Goal: Information Seeking & Learning: Check status

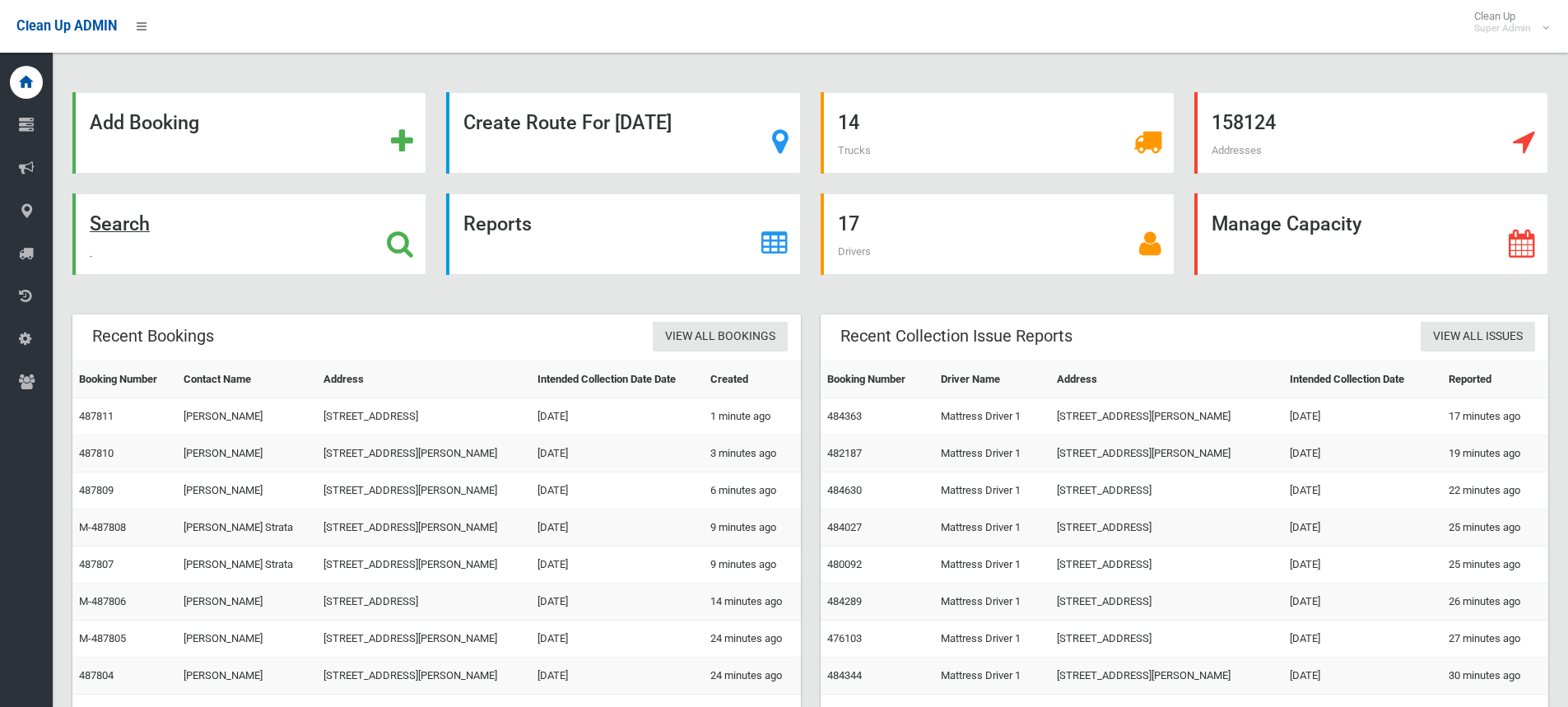
drag, startPoint x: 0, startPoint y: 0, endPoint x: 394, endPoint y: 241, distance: 461.9
click at [394, 241] on icon at bounding box center [400, 244] width 27 height 28
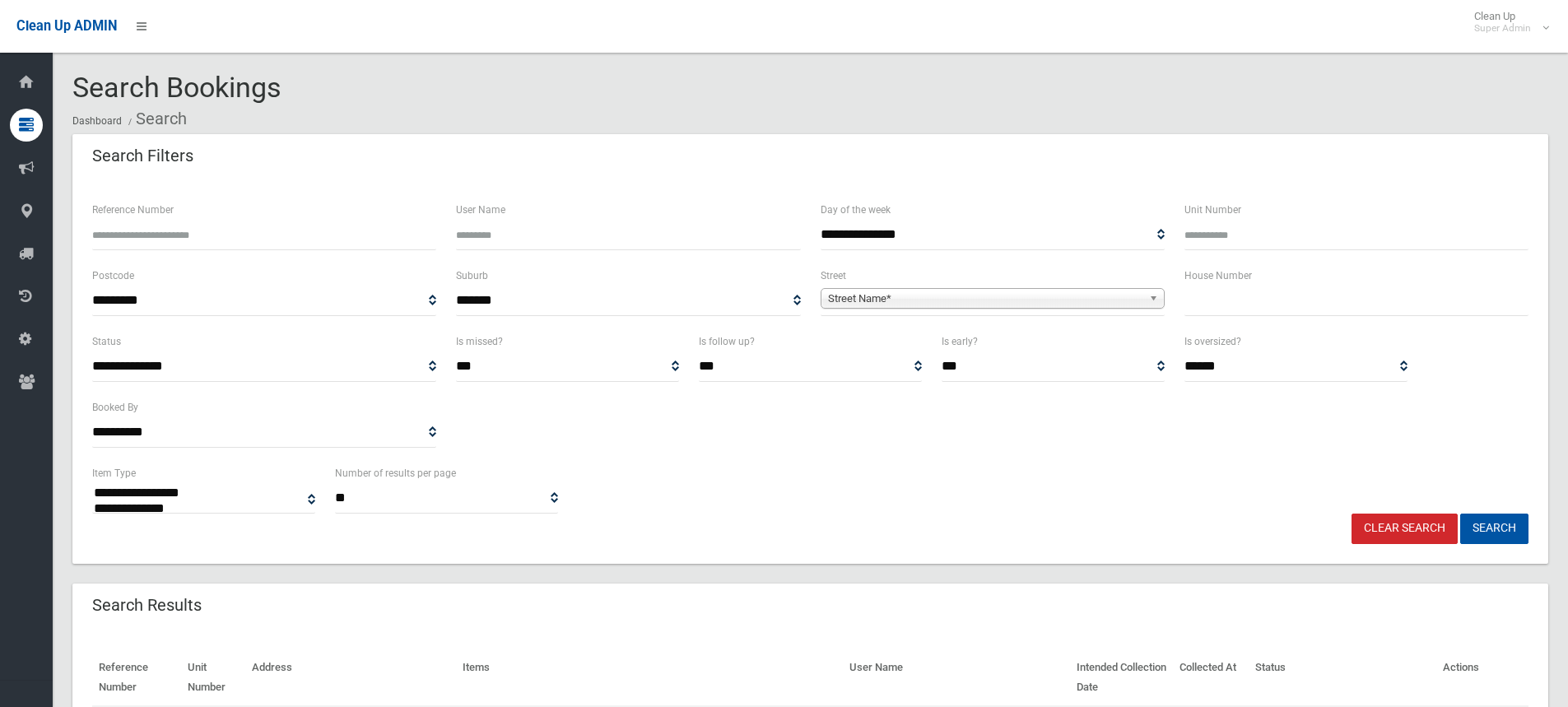
select select
click at [1277, 292] on input "text" at bounding box center [1356, 300] width 344 height 30
type input "**"
click at [863, 300] on span "Street Name*" at bounding box center [985, 299] width 315 height 20
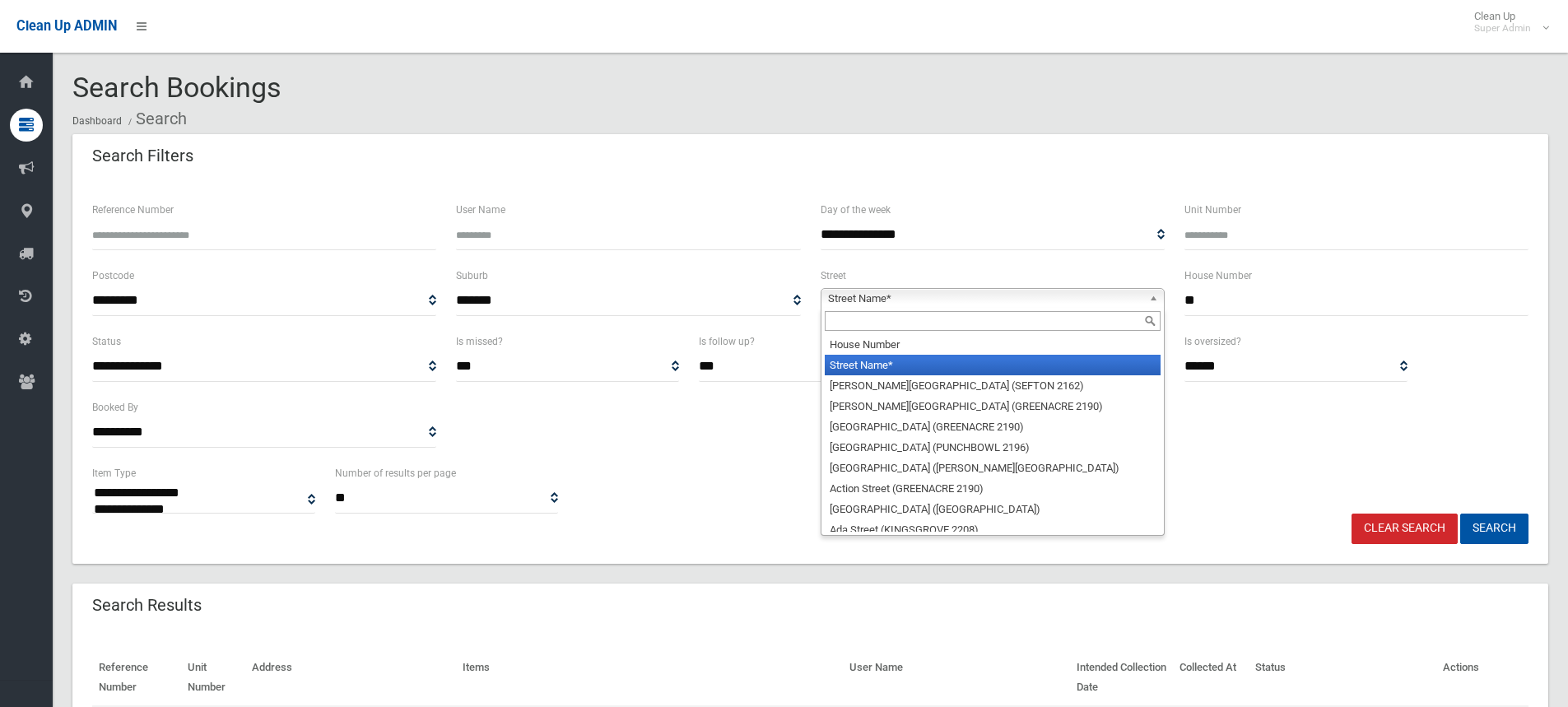
click at [867, 321] on input "text" at bounding box center [993, 321] width 336 height 20
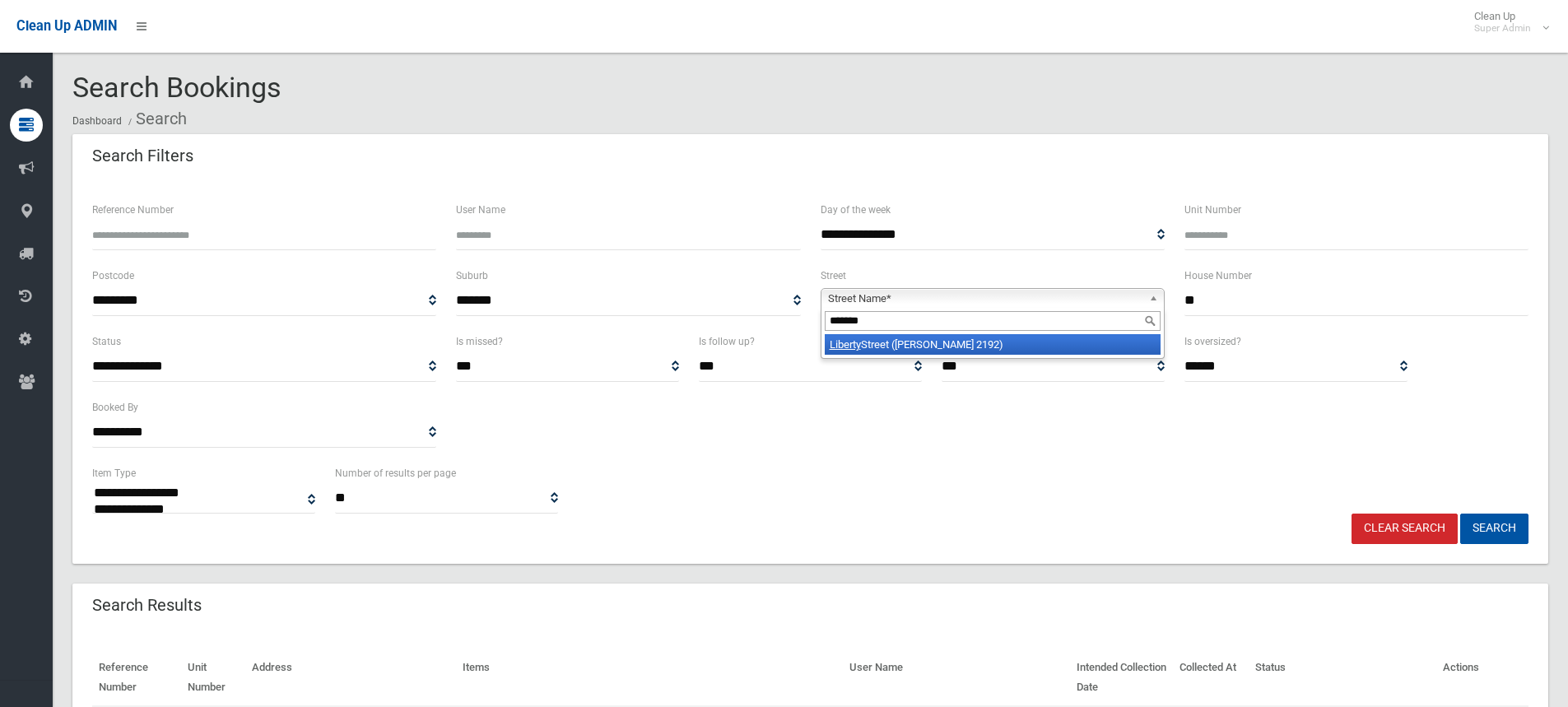
type input "*******"
click at [886, 342] on li "Liberty Street (BELMORE 2192)" at bounding box center [993, 344] width 336 height 21
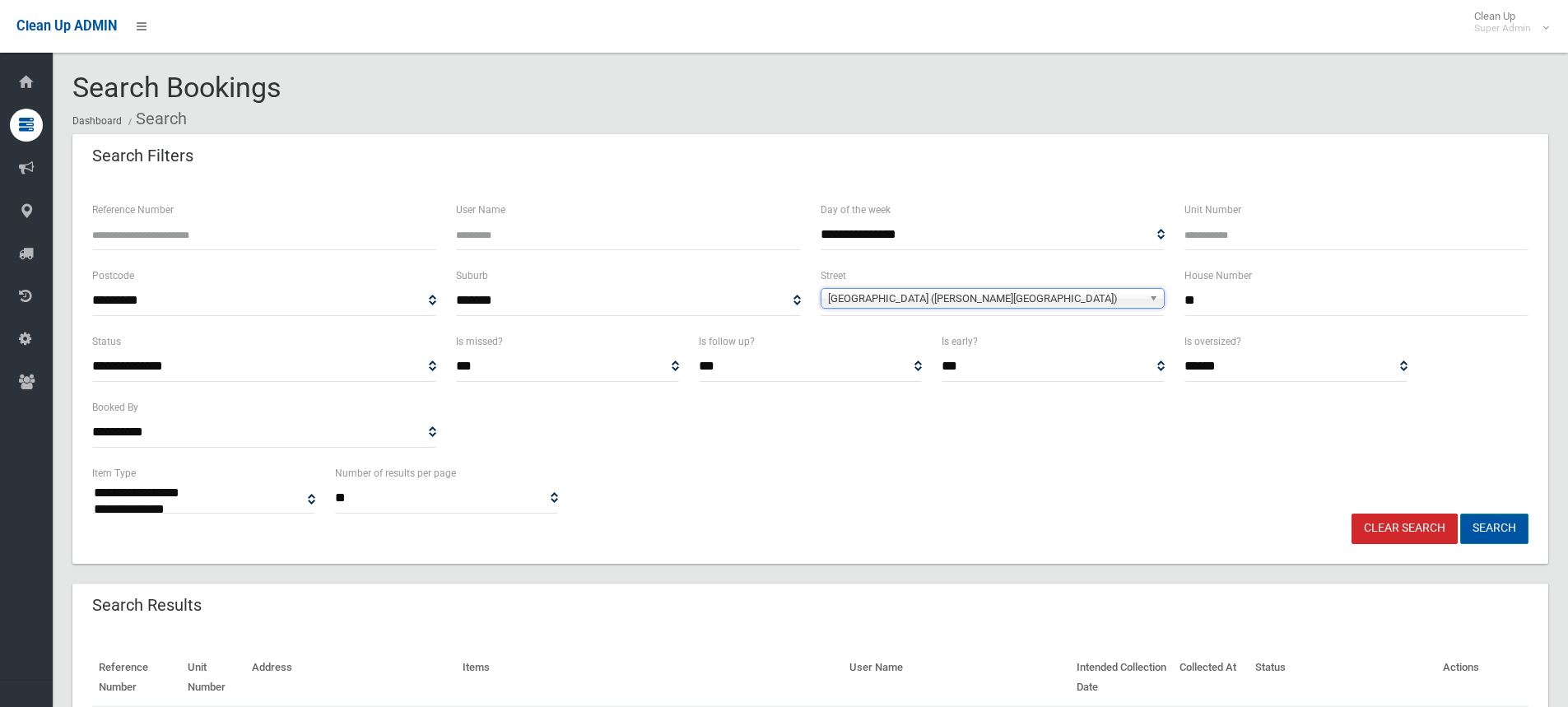
click at [1484, 519] on button "Search" at bounding box center [1495, 528] width 68 height 30
click at [816, 435] on div "**********" at bounding box center [811, 397] width 1456 height 132
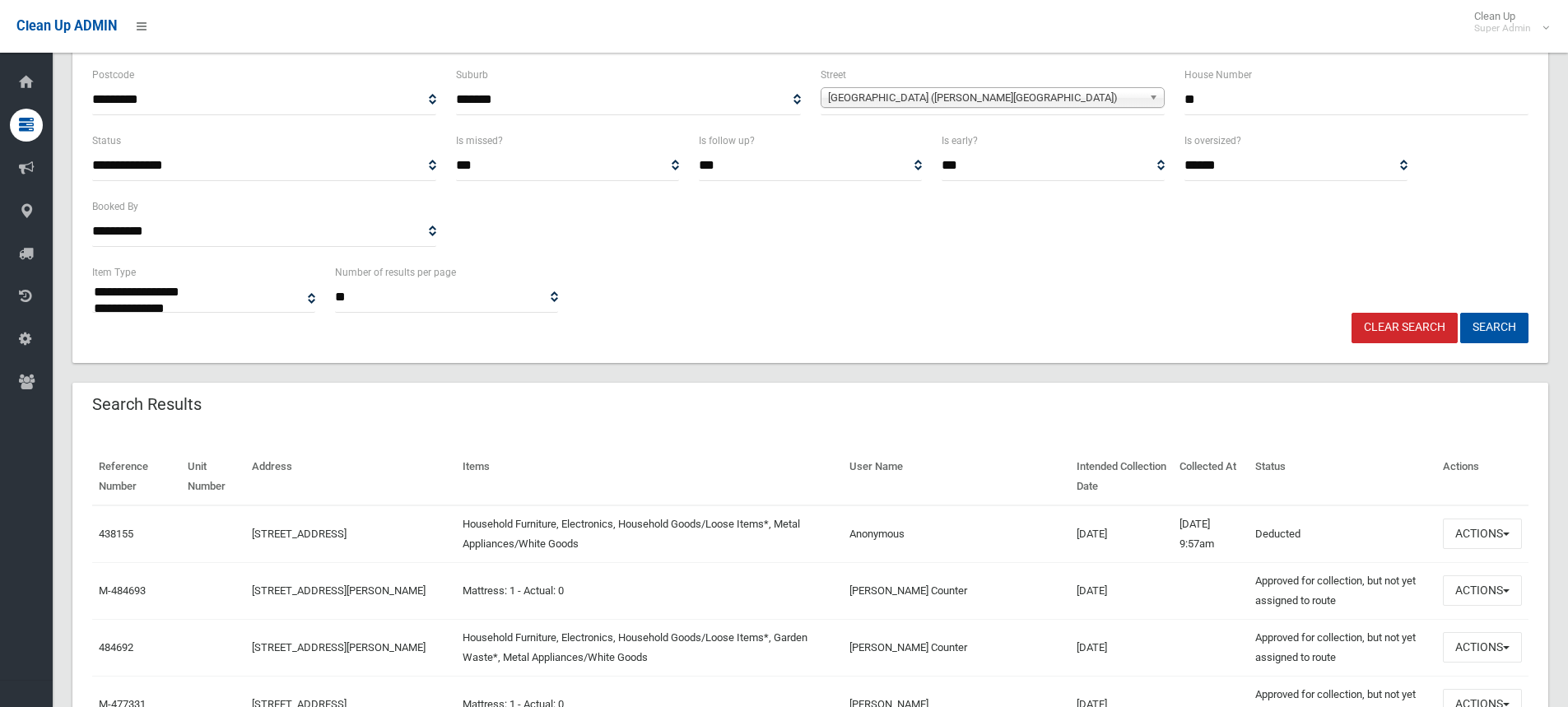
scroll to position [323, 0]
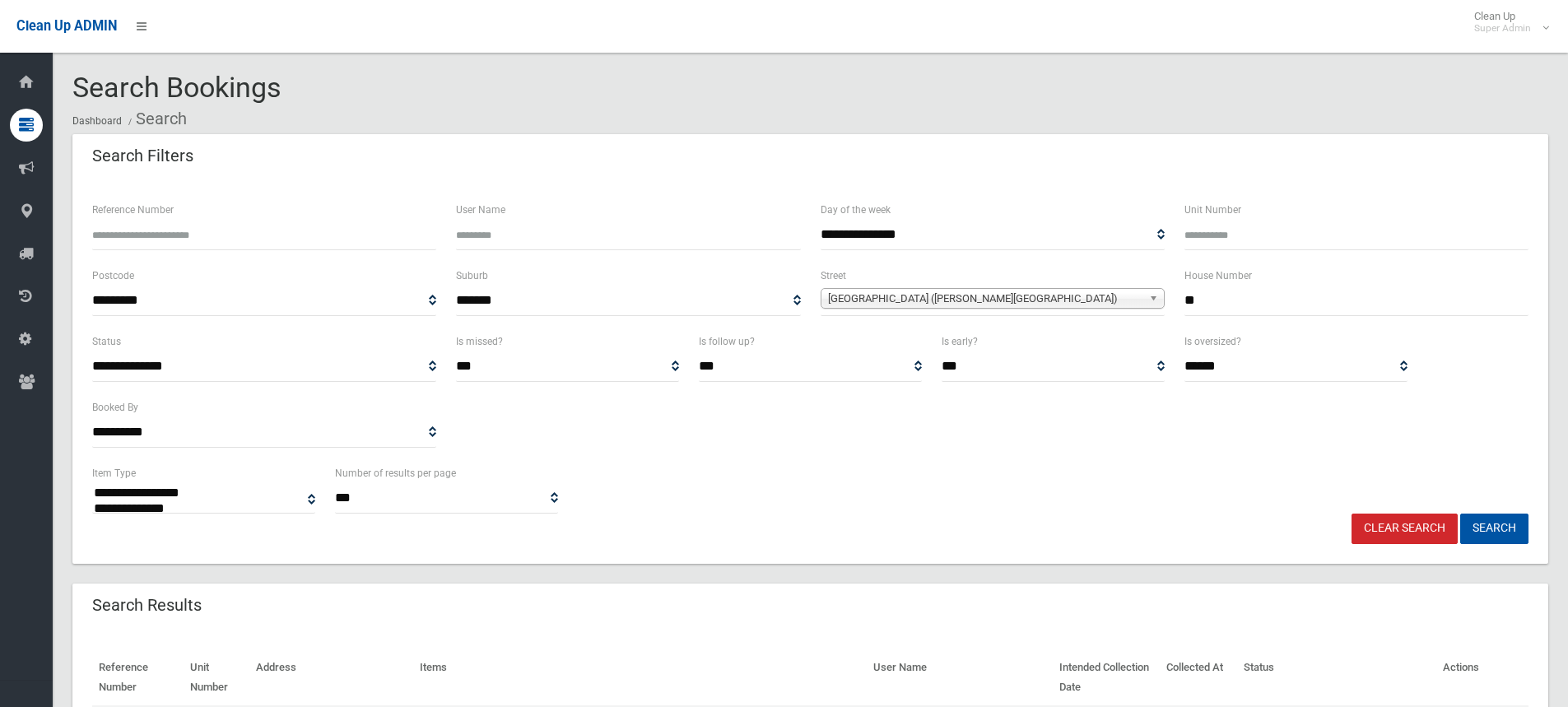
select select
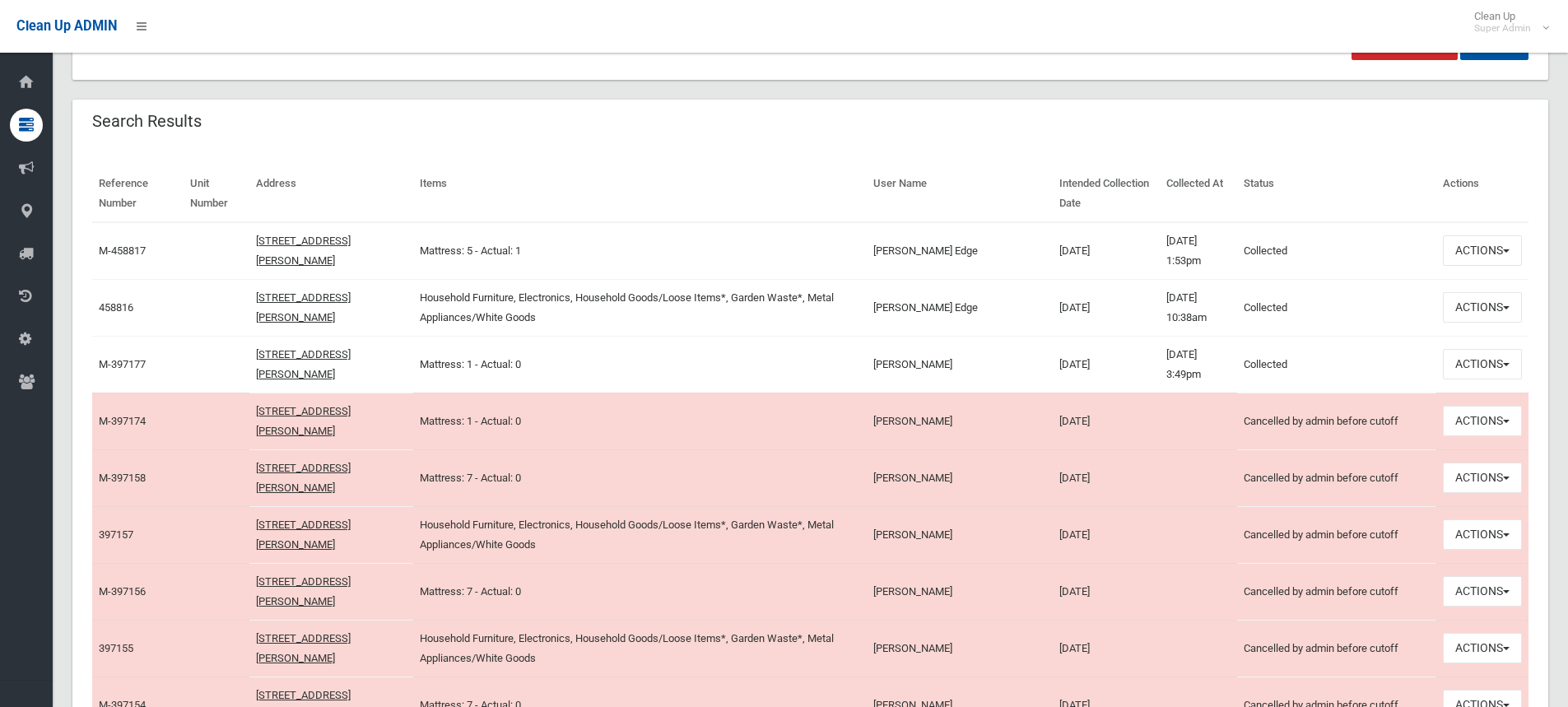
scroll to position [493, 0]
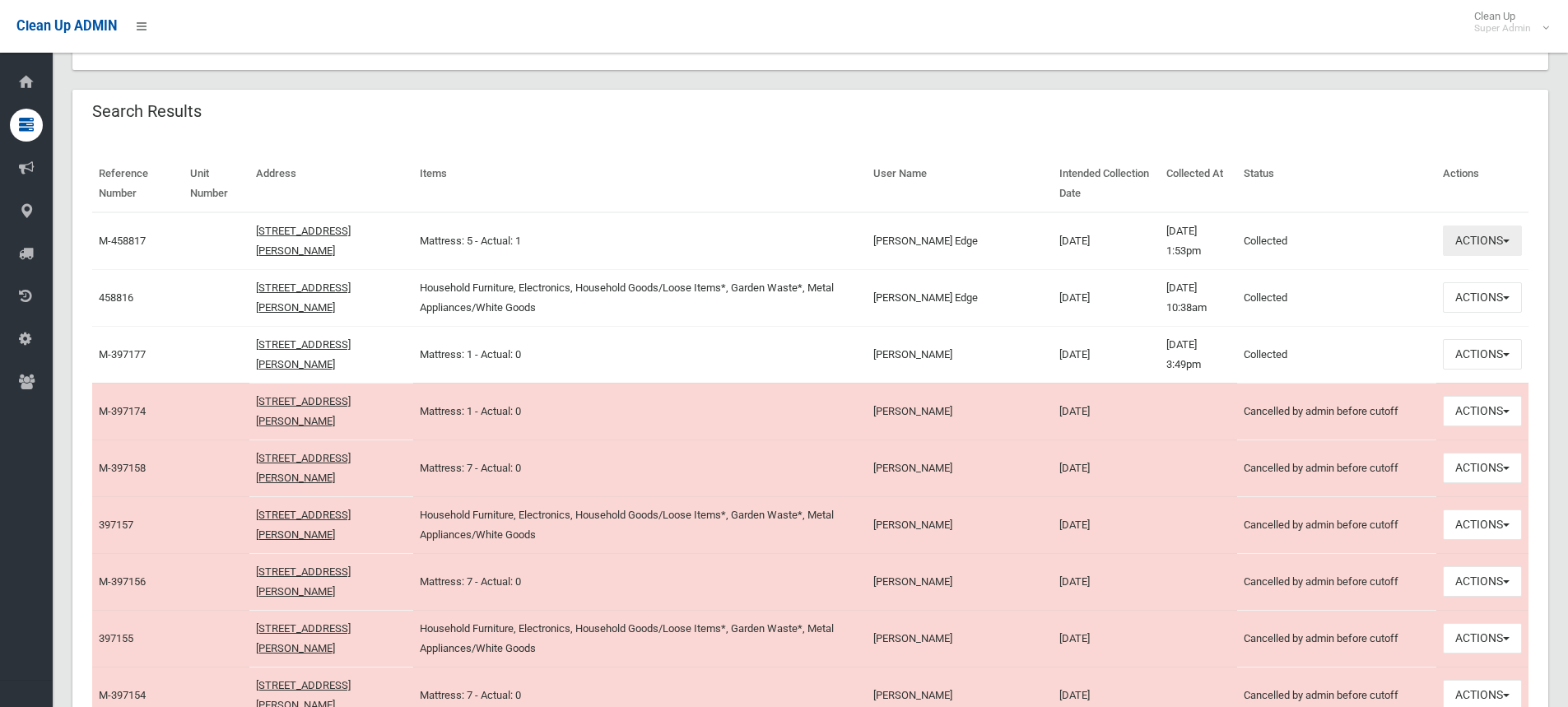
click at [1486, 240] on button "Actions" at bounding box center [1482, 240] width 79 height 30
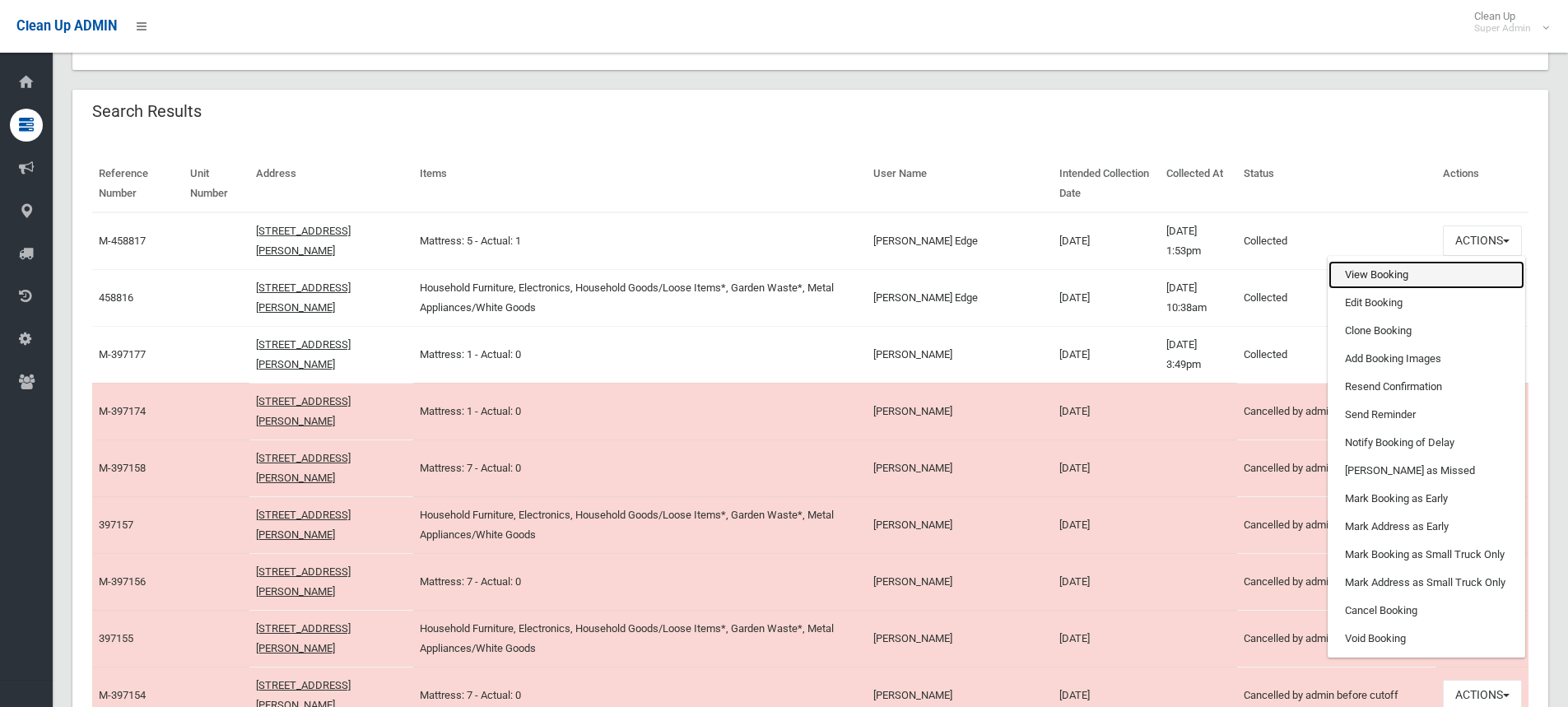
click at [1362, 272] on link "View Booking" at bounding box center [1426, 275] width 196 height 28
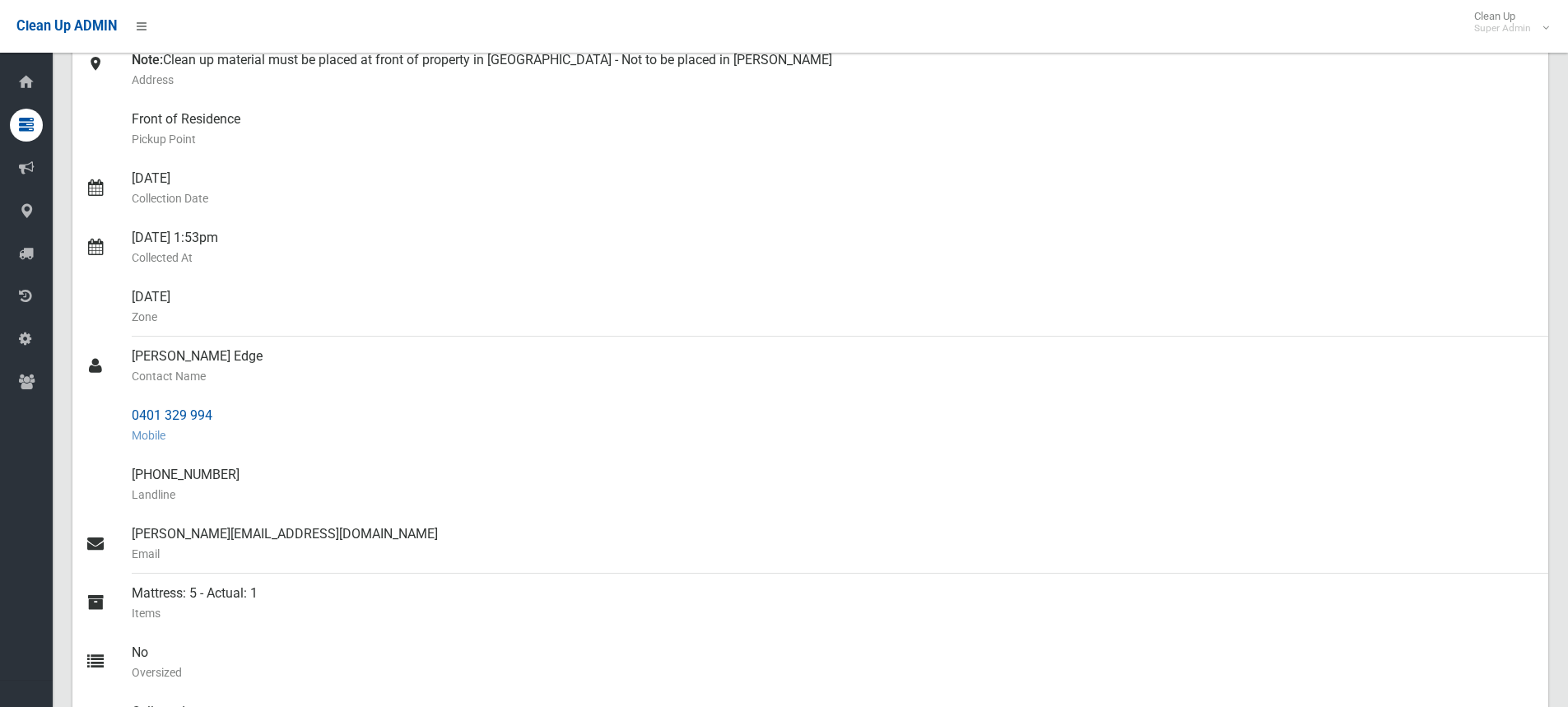
scroll to position [329, 0]
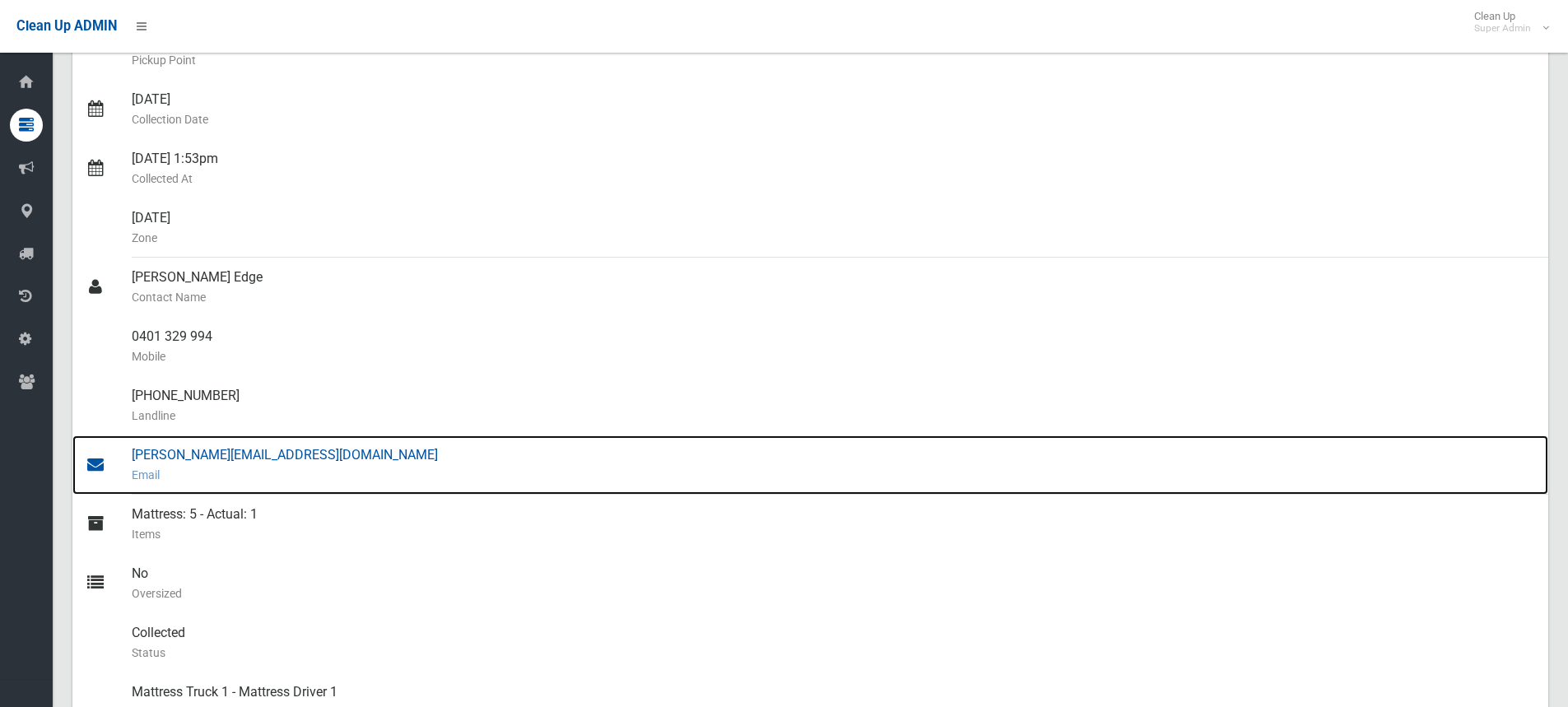
click at [190, 460] on div "nancy@strataedge.com.au Email" at bounding box center [833, 464] width 1404 height 59
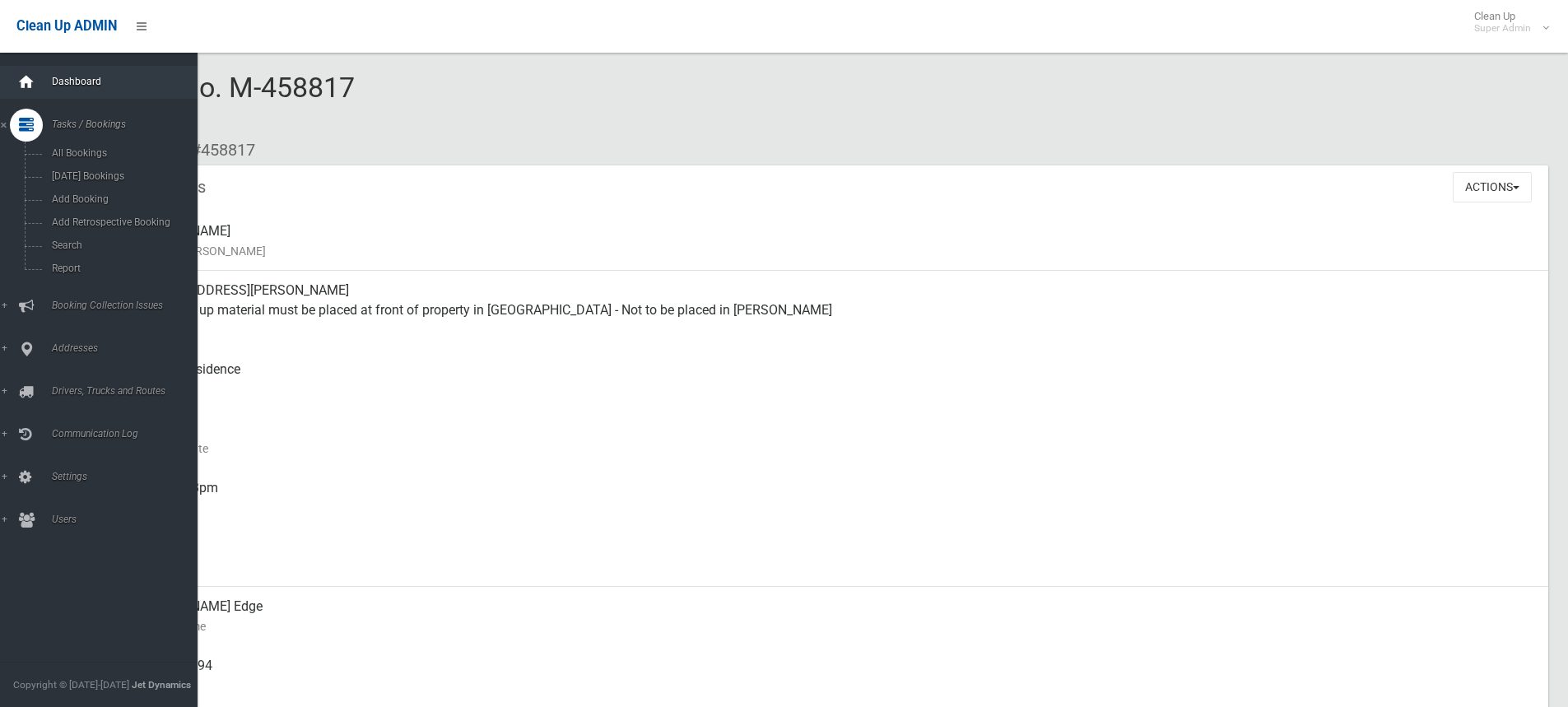
click at [21, 73] on icon at bounding box center [27, 82] width 18 height 33
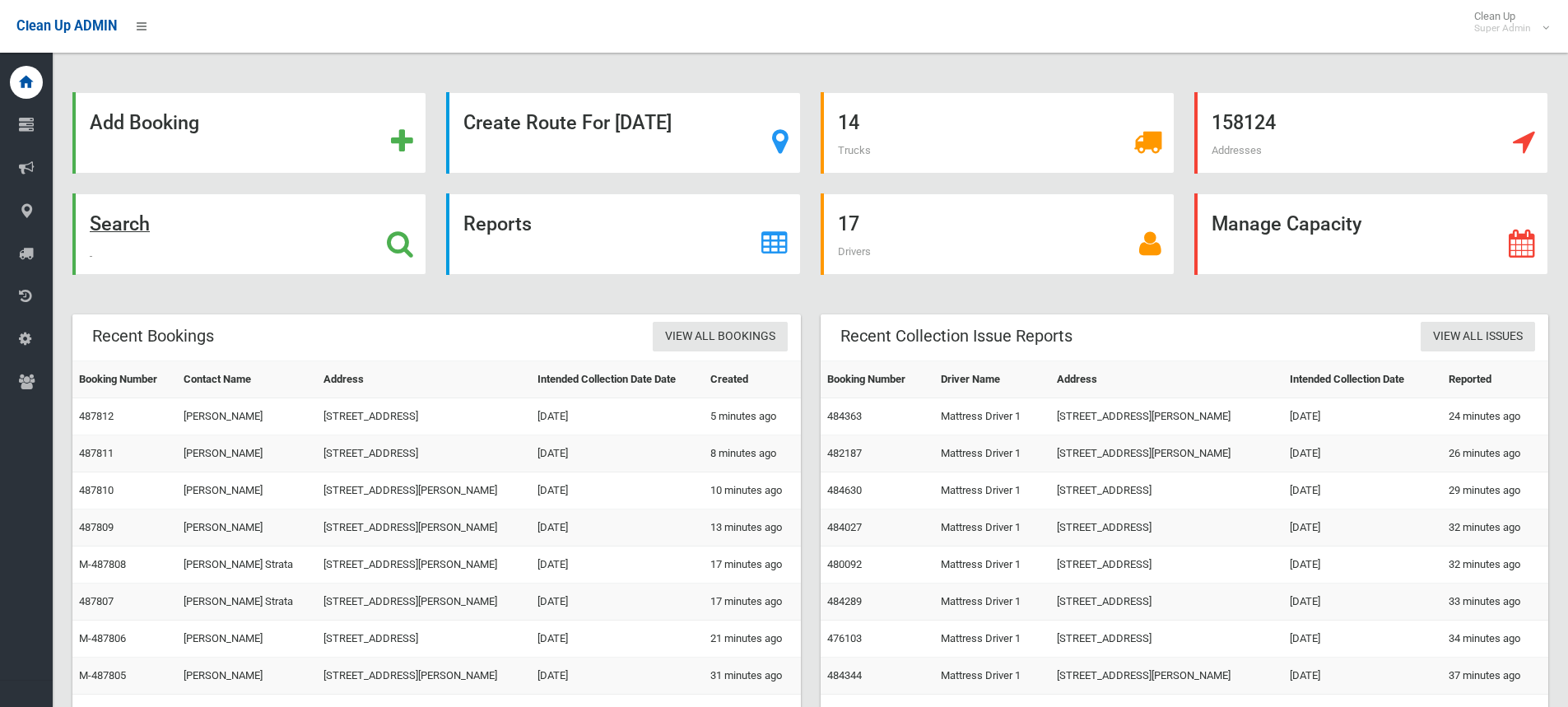
click at [385, 241] on div "Search" at bounding box center [250, 235] width 354 height 82
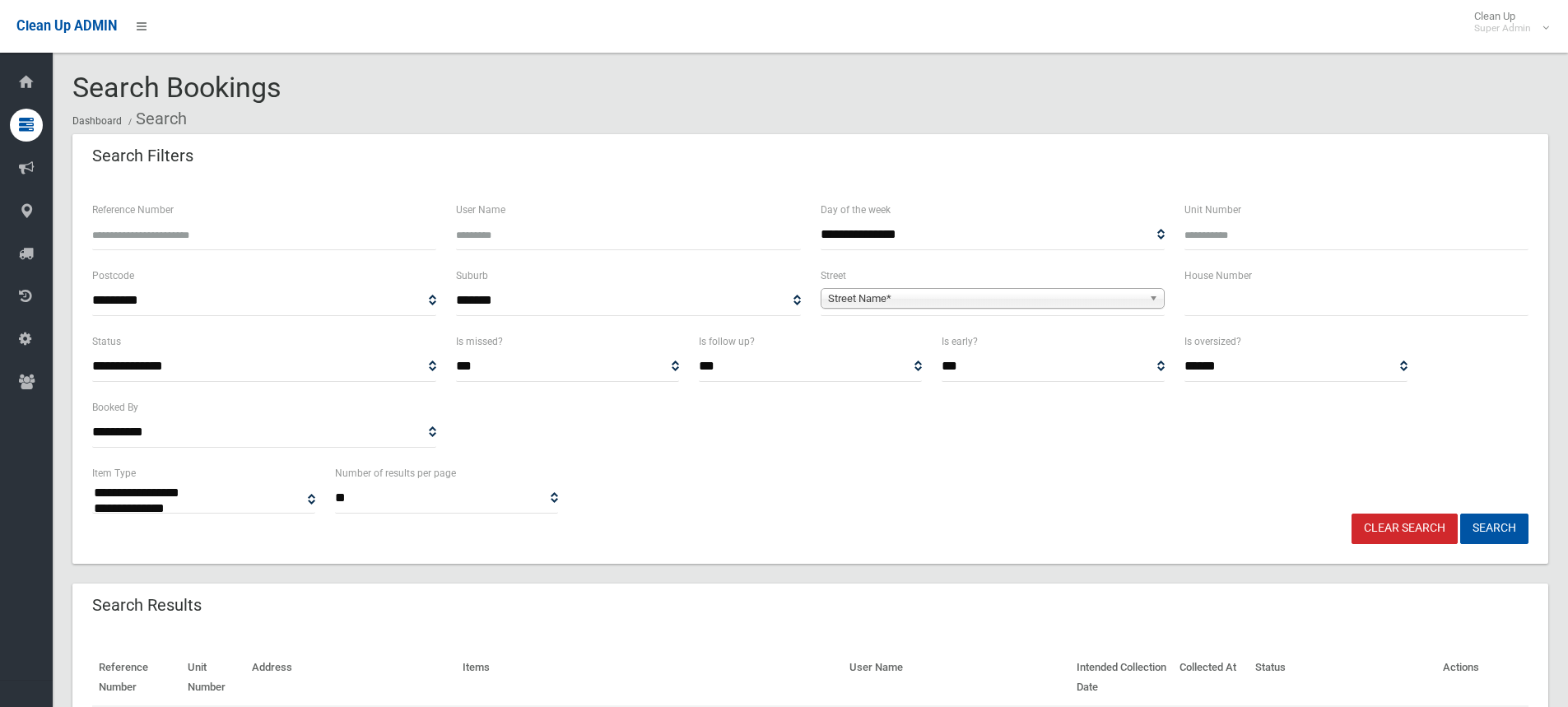
select select
click at [1252, 300] on input "text" at bounding box center [1356, 300] width 344 height 30
type input "**"
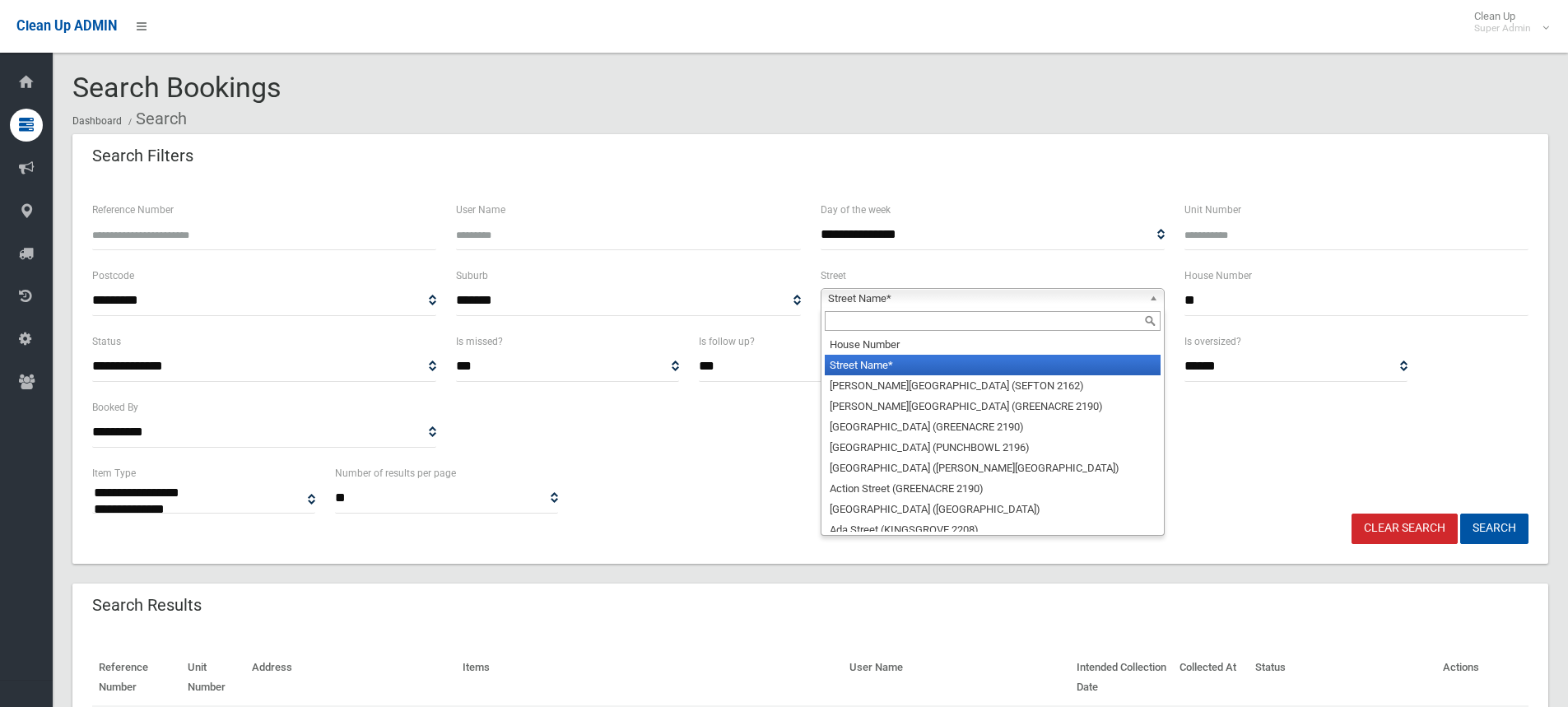
click at [1027, 296] on span "Street Name*" at bounding box center [985, 299] width 315 height 20
click at [968, 325] on input "text" at bounding box center [993, 321] width 336 height 20
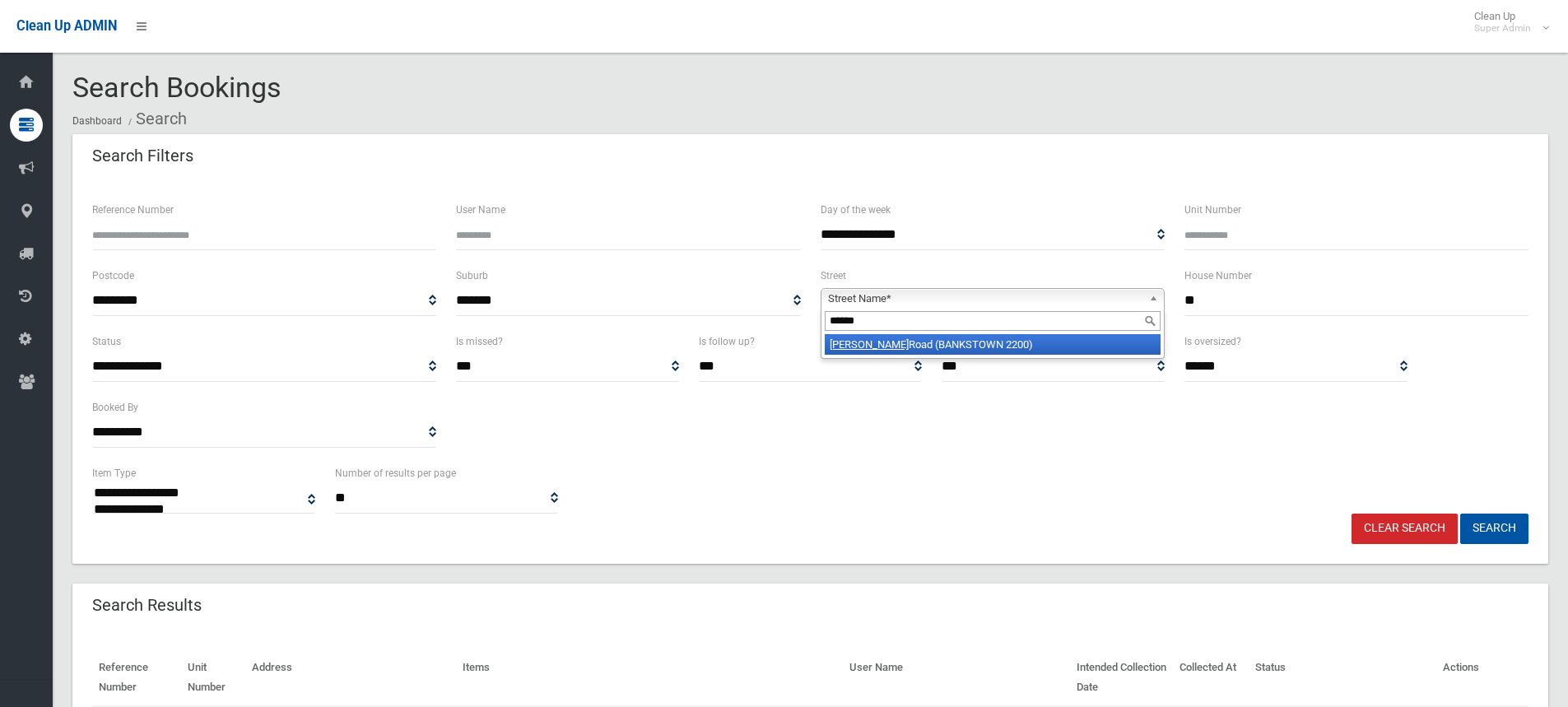
type input "******"
click at [1020, 339] on li "Conway Road (BANKSTOWN 2200)" at bounding box center [993, 344] width 336 height 21
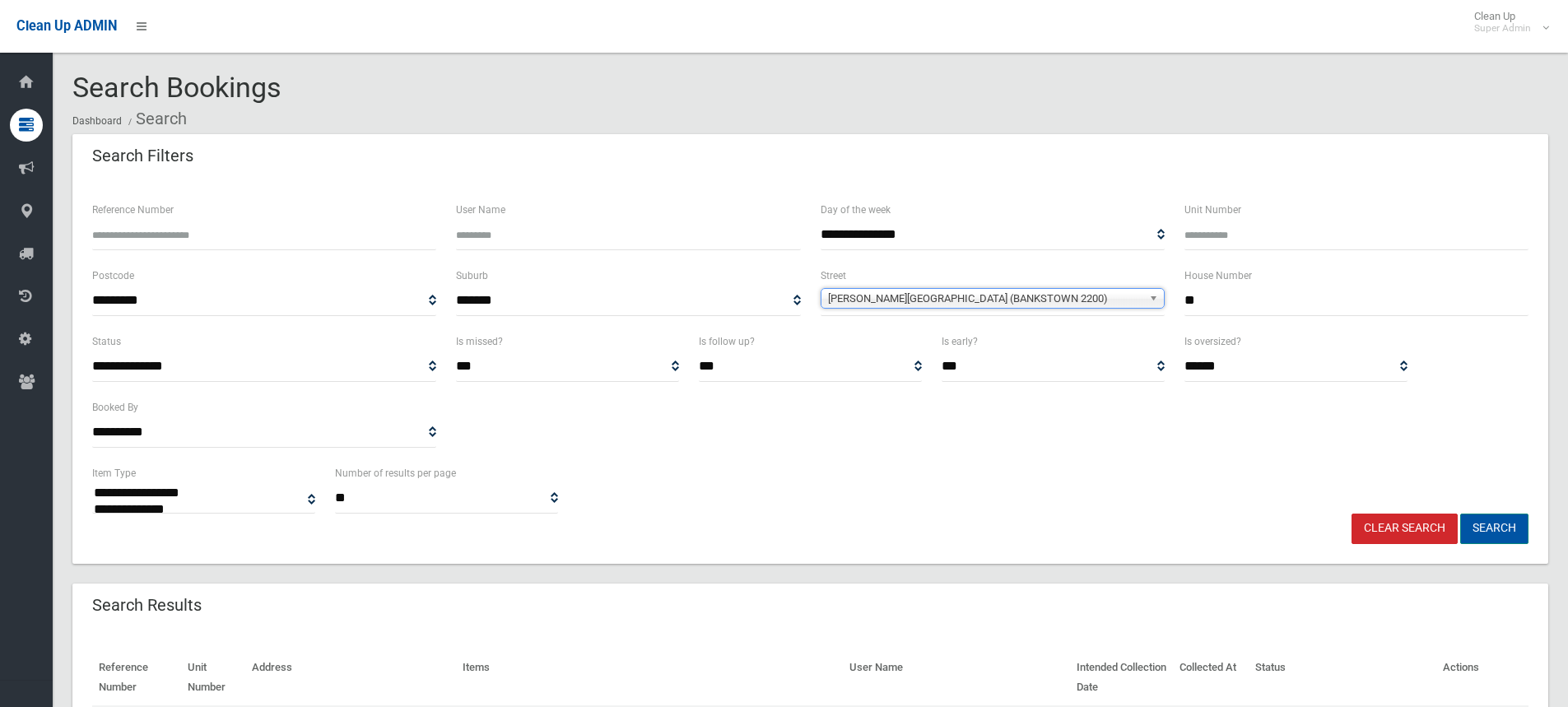
click at [1490, 530] on button "Search" at bounding box center [1495, 528] width 68 height 30
select select
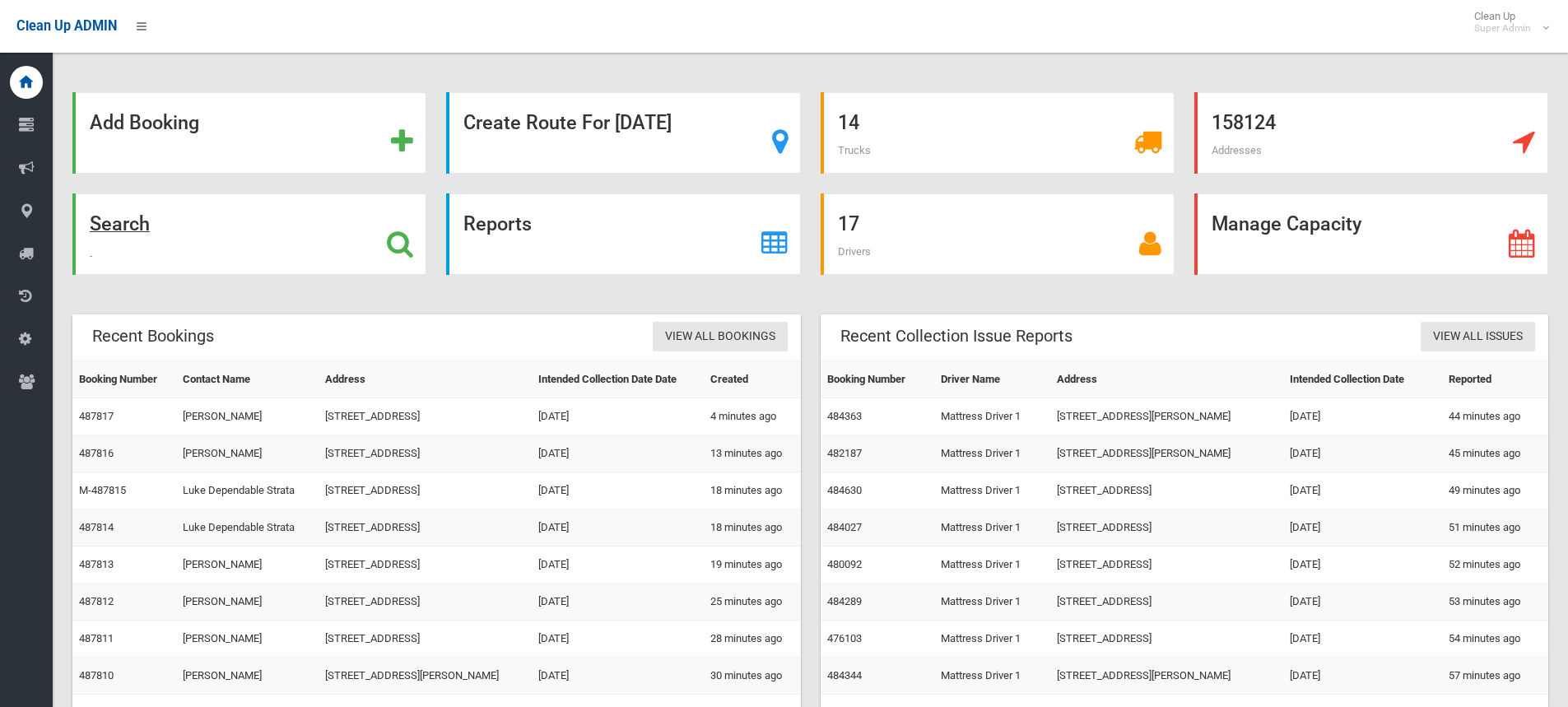
click at [404, 240] on icon at bounding box center [400, 244] width 27 height 28
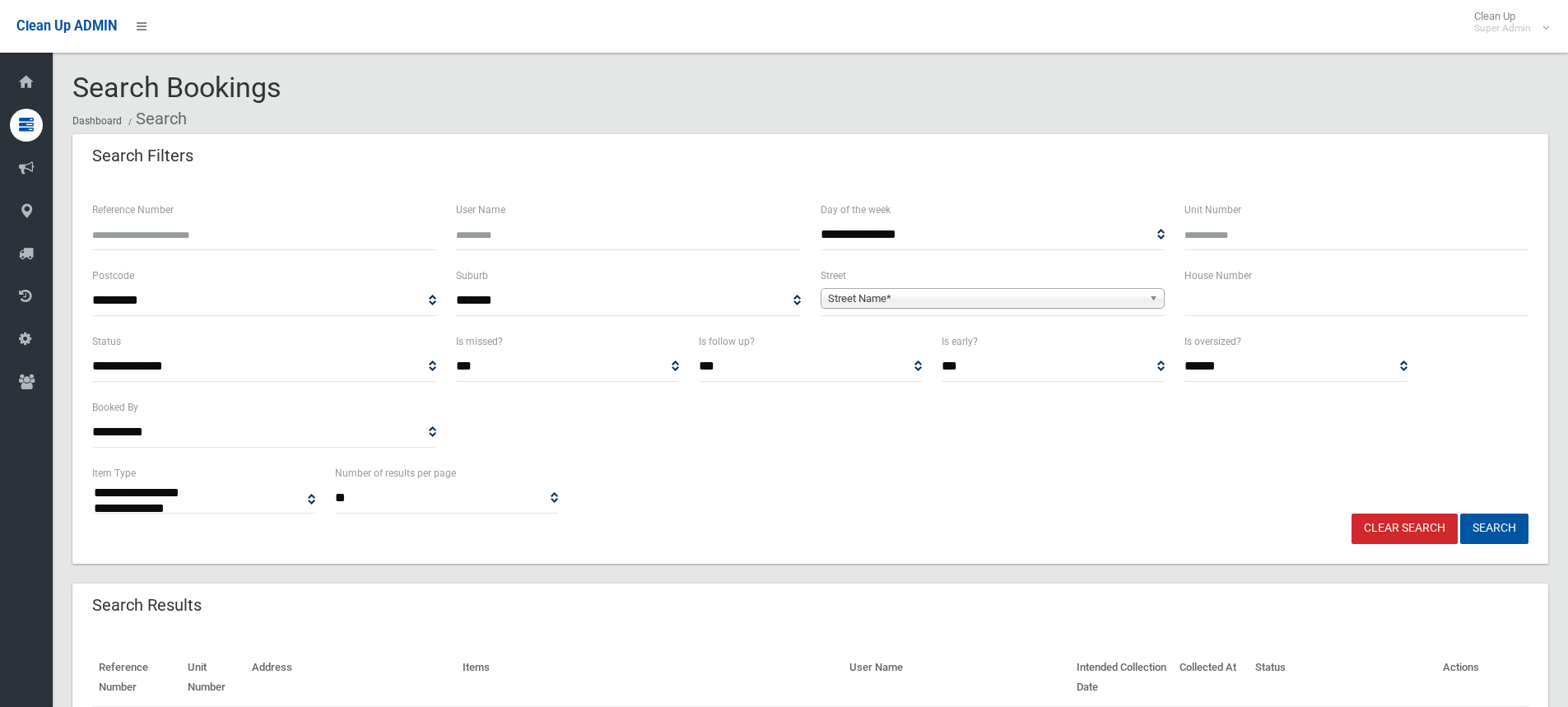
select select
click at [1256, 296] on input "text" at bounding box center [1356, 300] width 344 height 30
type input "**"
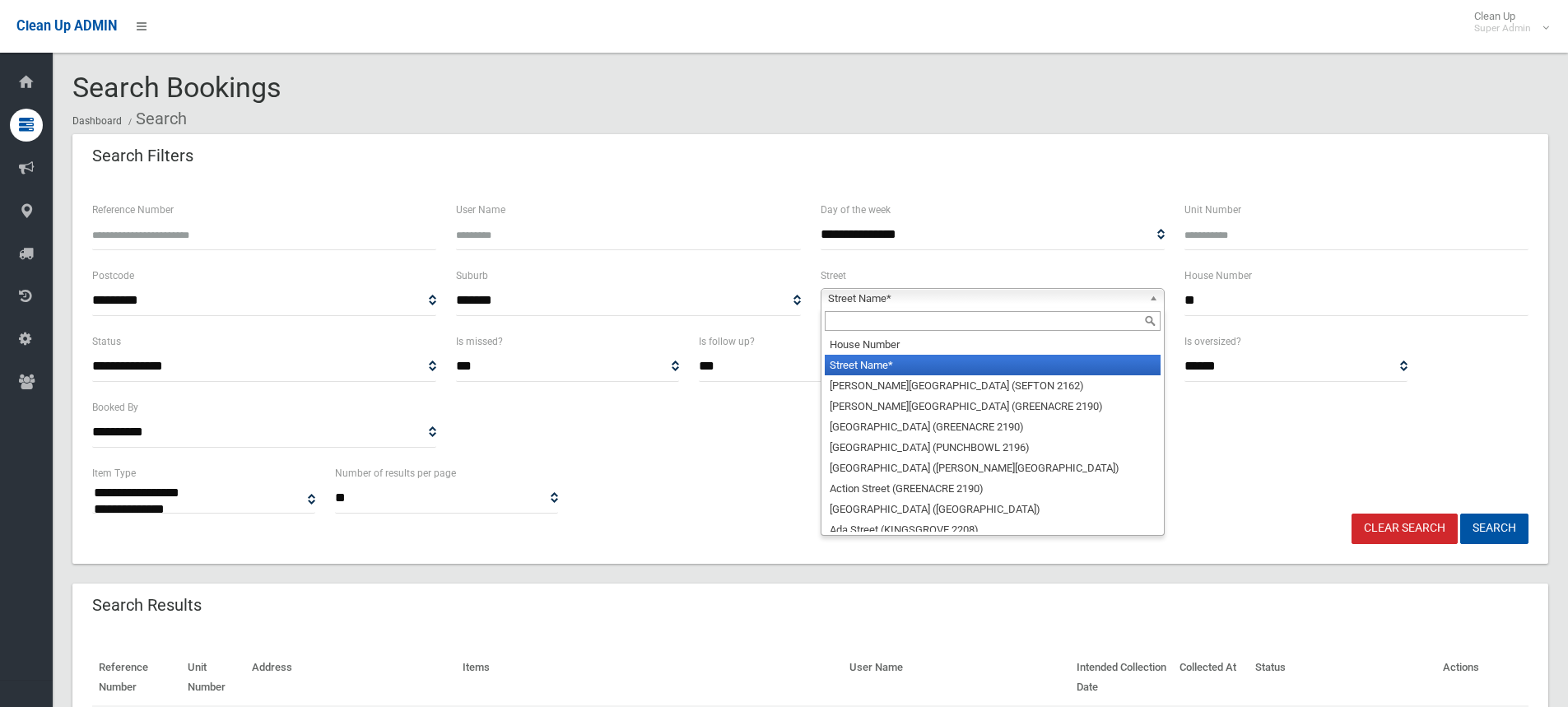
click at [955, 295] on span "Street Name*" at bounding box center [985, 299] width 315 height 20
click at [890, 317] on input "text" at bounding box center [993, 321] width 336 height 20
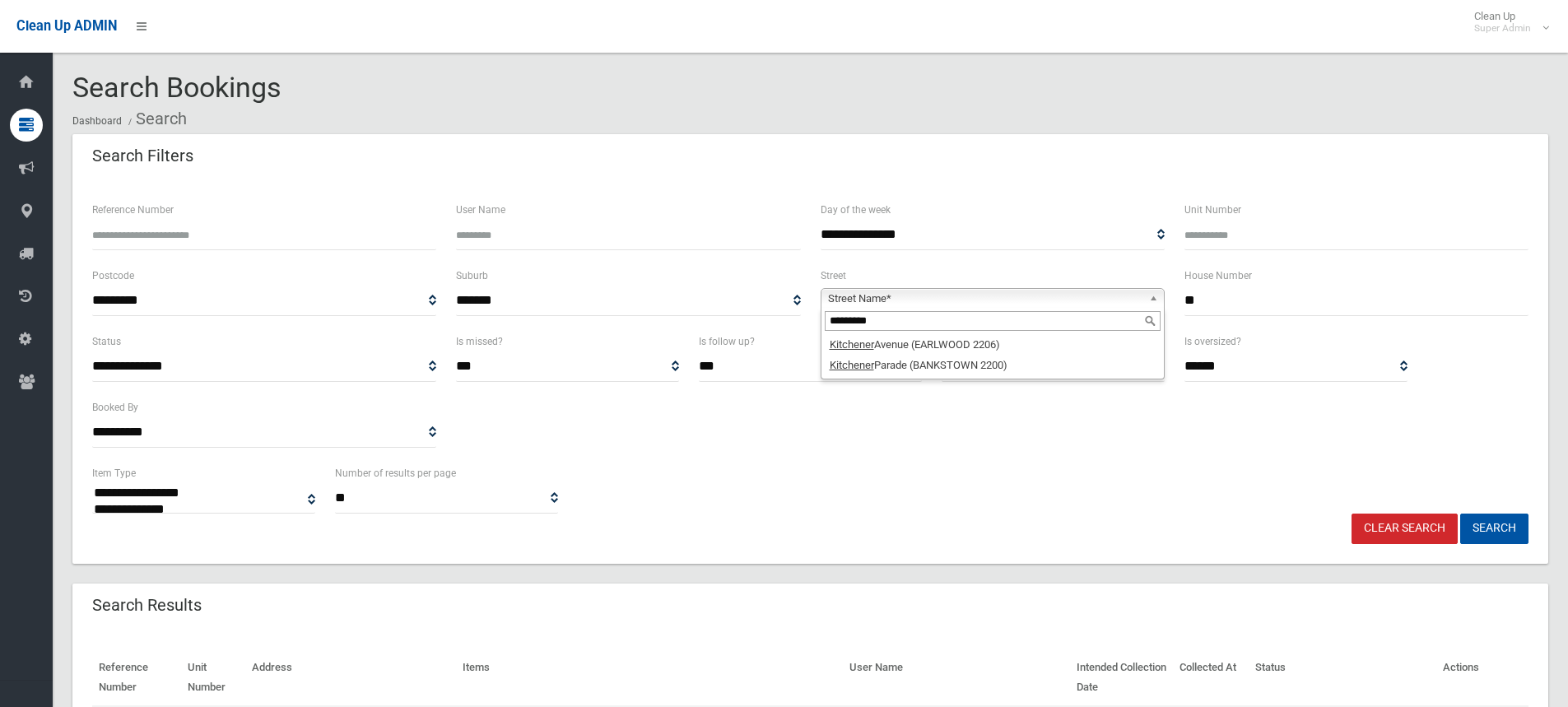
type input "*********"
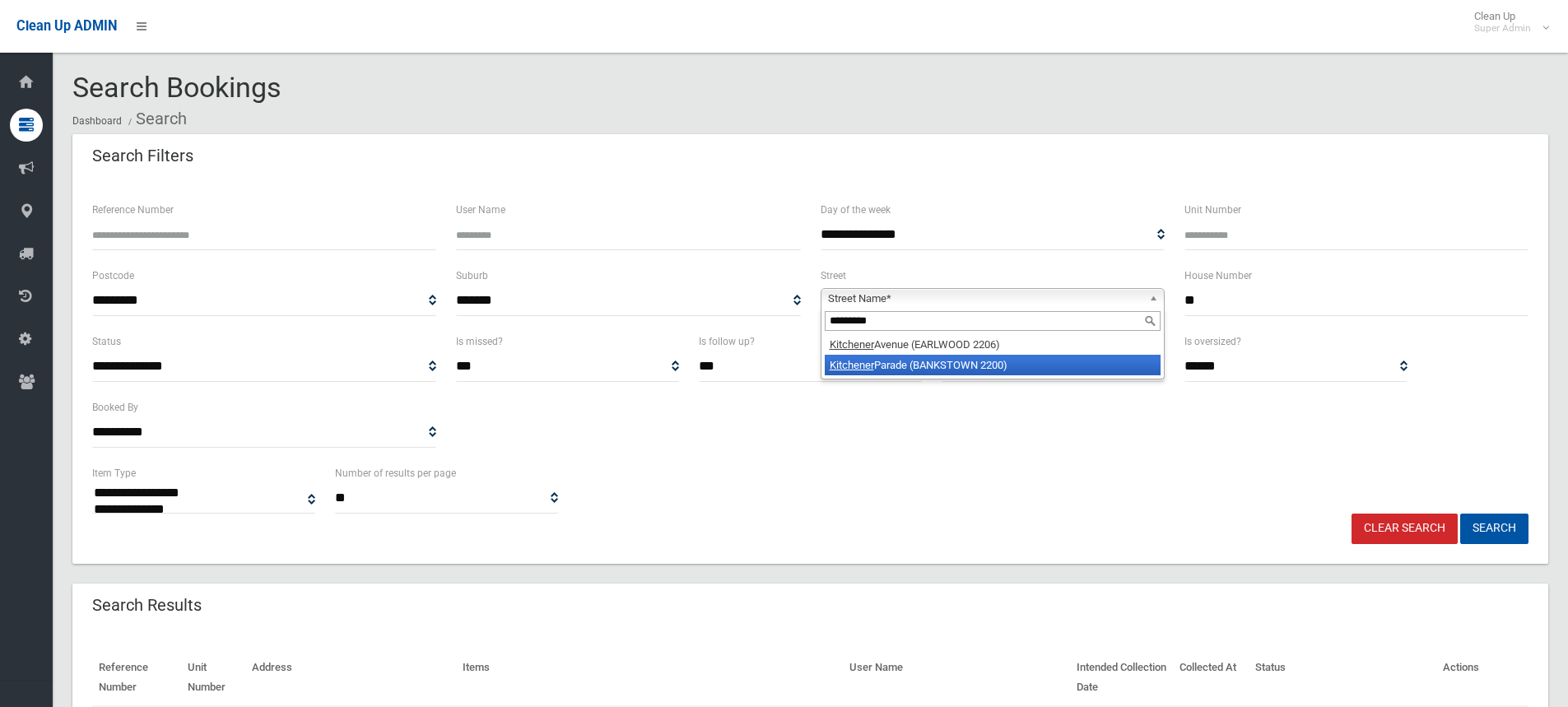
click at [944, 373] on li "Kitchener Parade (BANKSTOWN 2200)" at bounding box center [993, 365] width 336 height 21
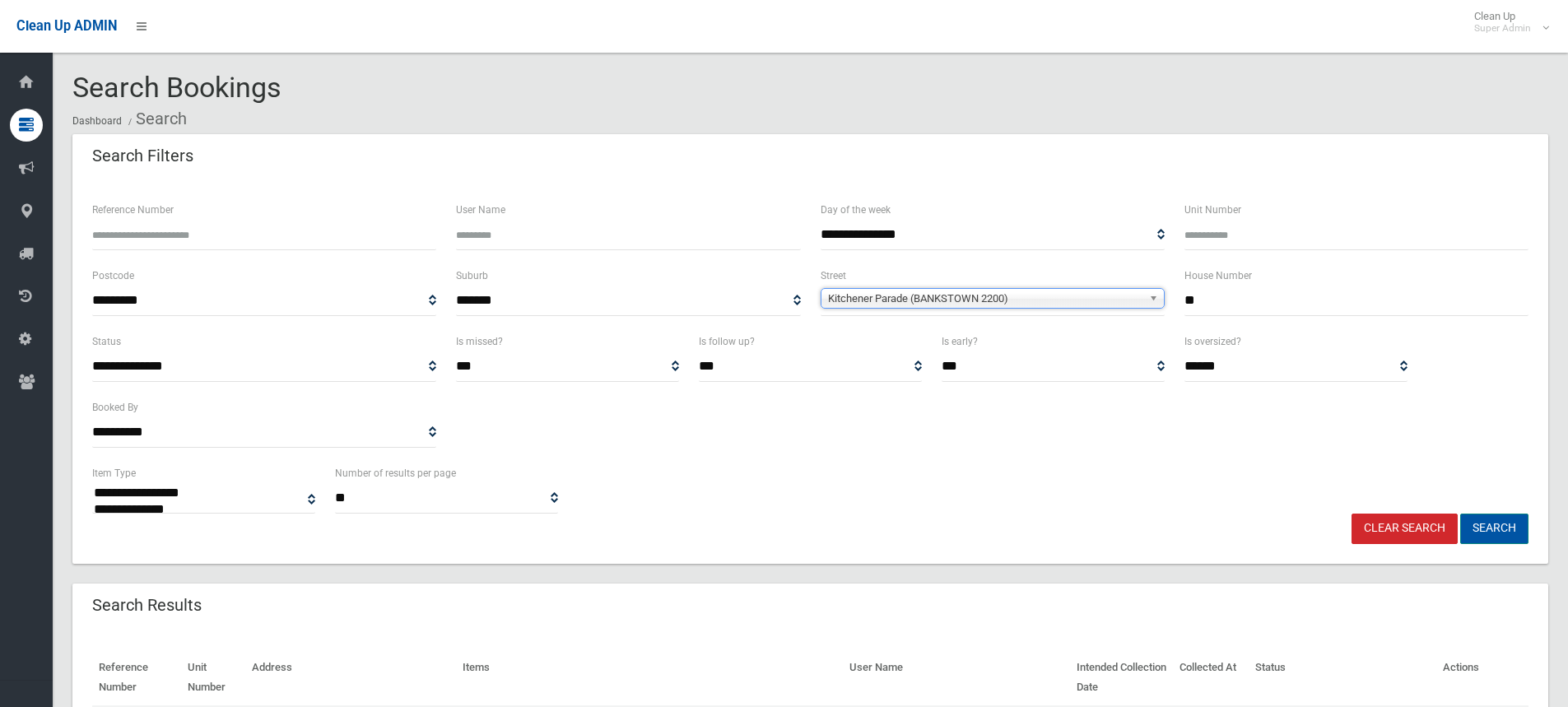
click at [1489, 523] on button "Search" at bounding box center [1495, 528] width 68 height 30
select select
click at [1106, 487] on div "**********" at bounding box center [811, 488] width 1456 height 50
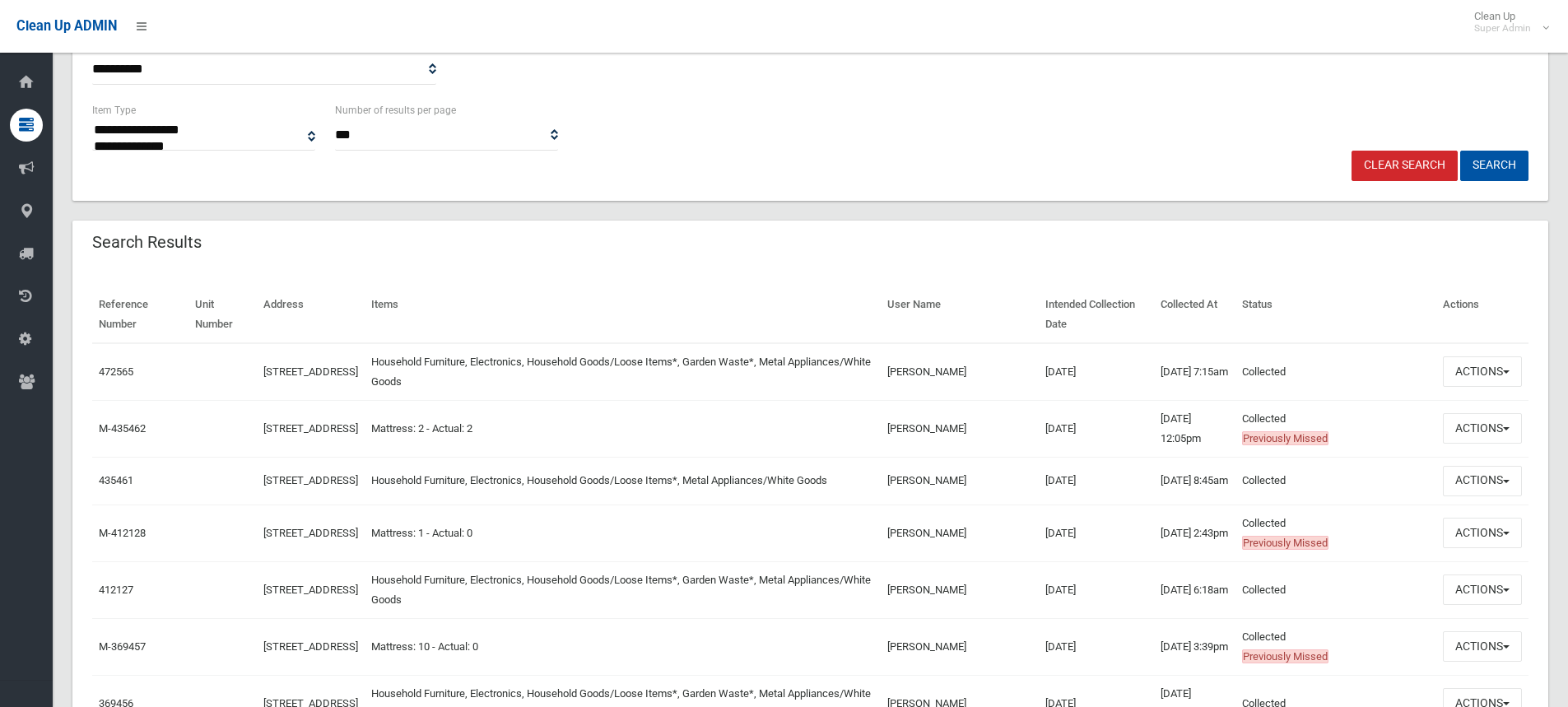
scroll to position [412, 0]
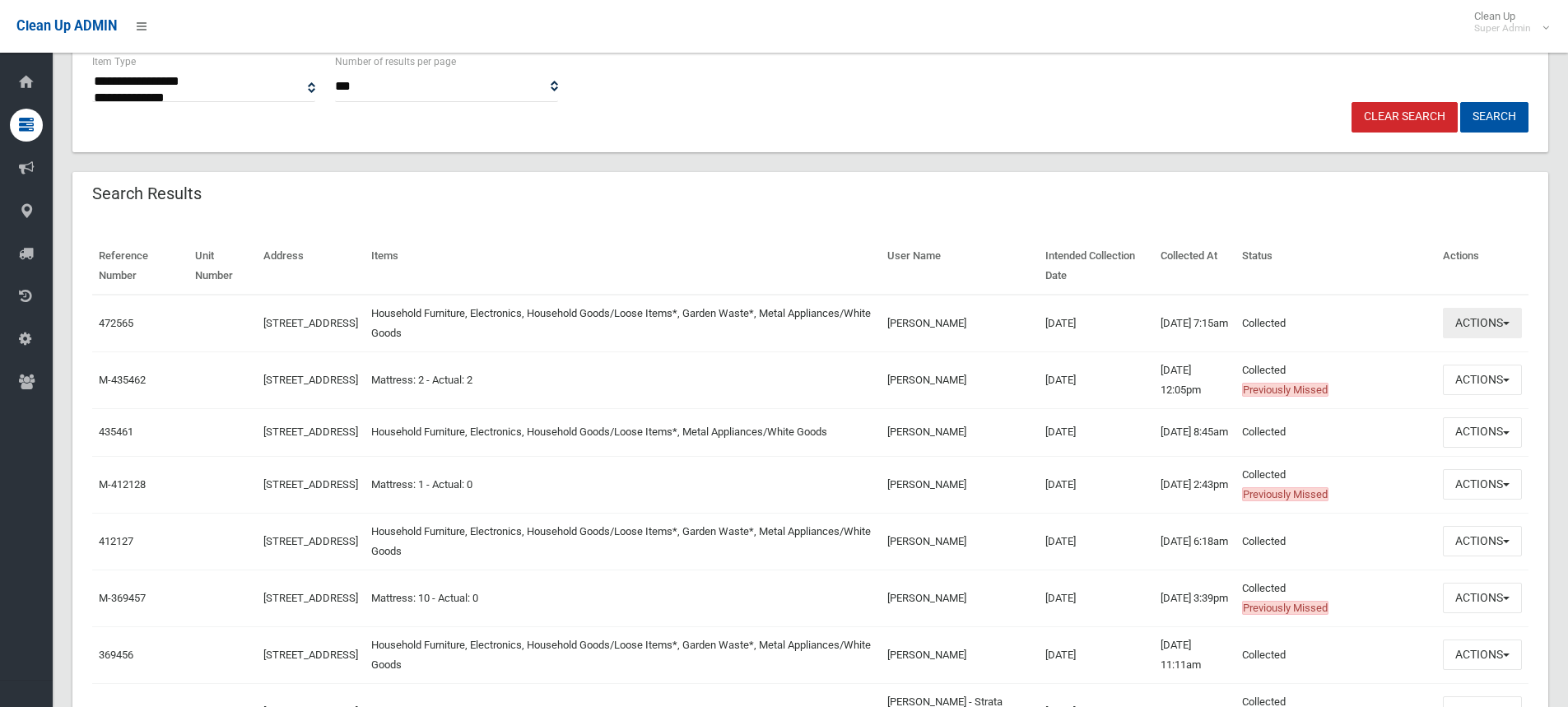
click at [1479, 311] on button "Actions" at bounding box center [1482, 323] width 79 height 30
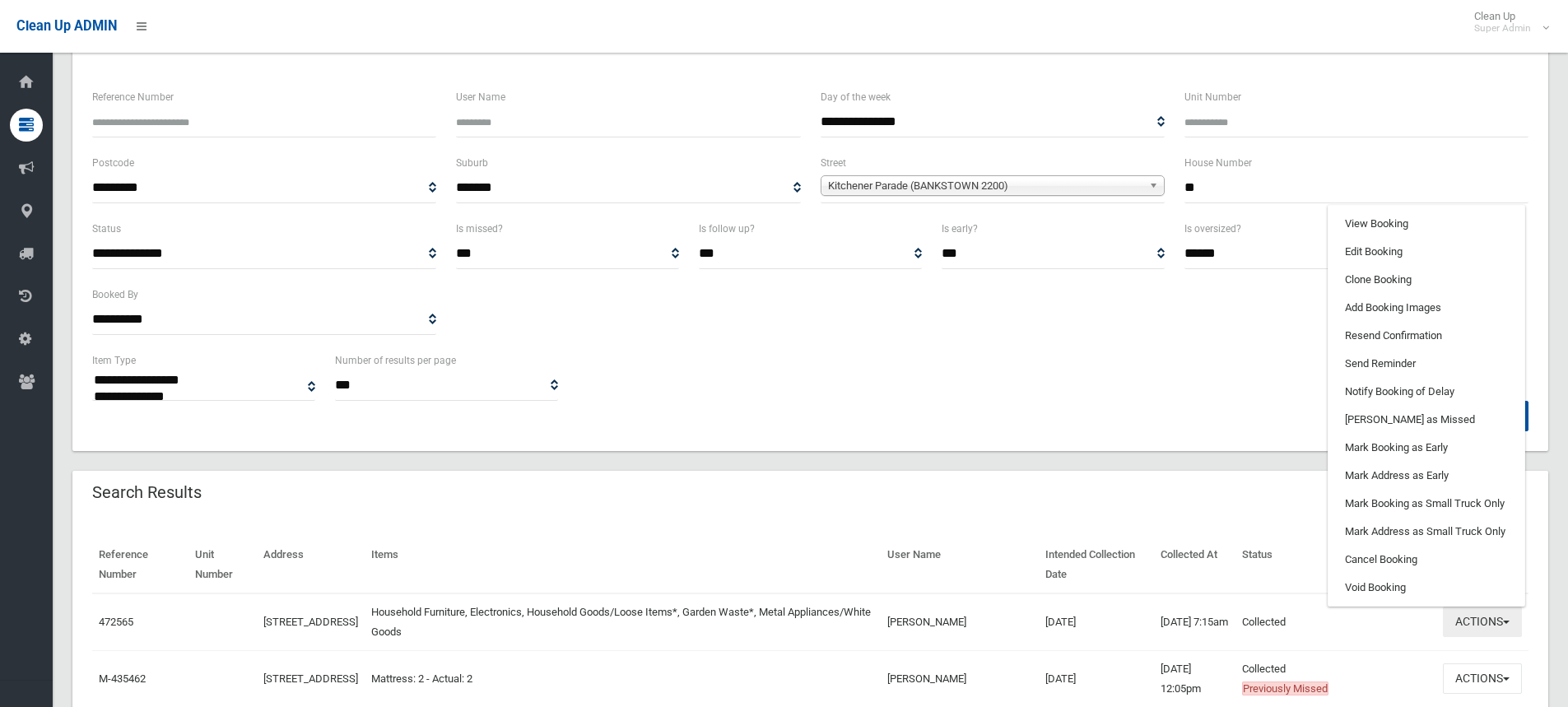
scroll to position [83, 0]
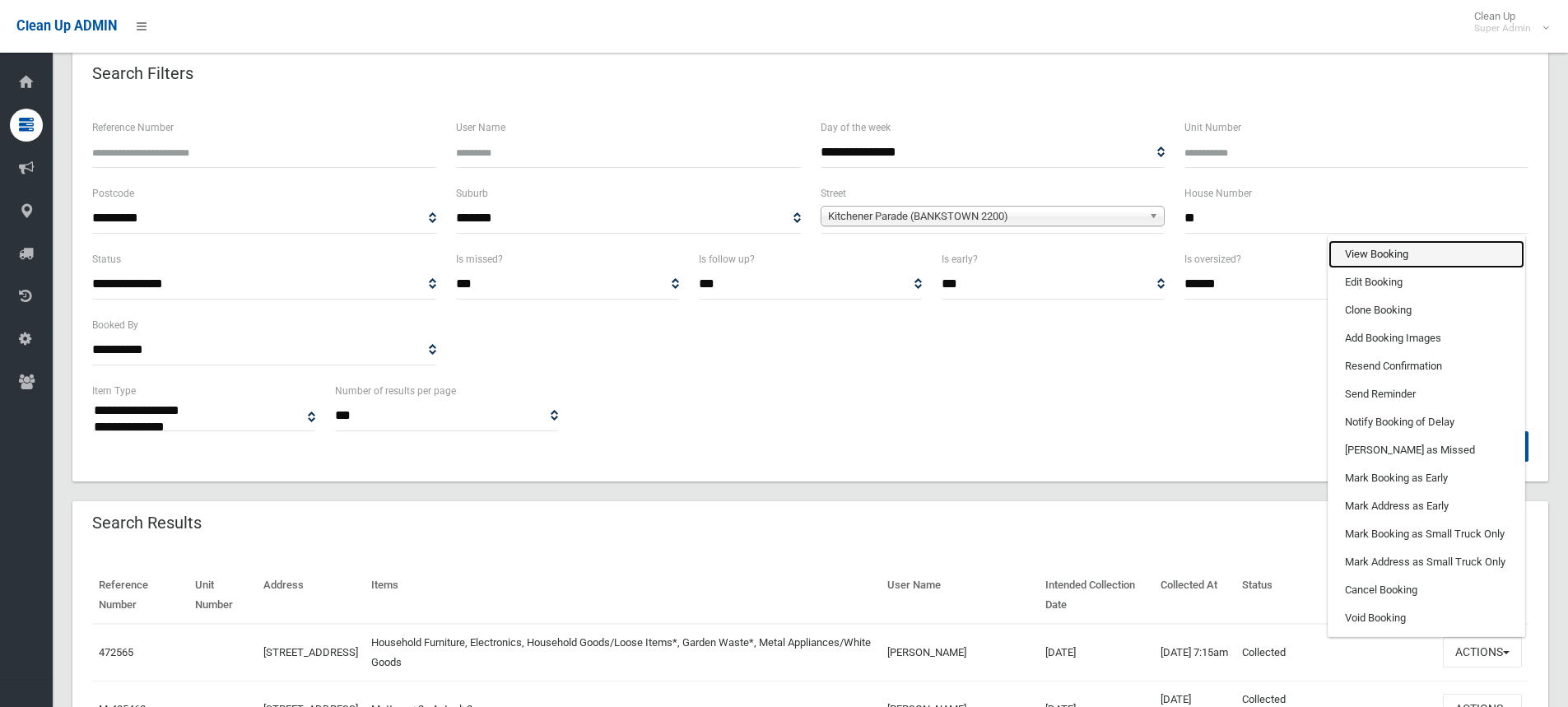
click at [1365, 257] on link "View Booking" at bounding box center [1426, 255] width 196 height 28
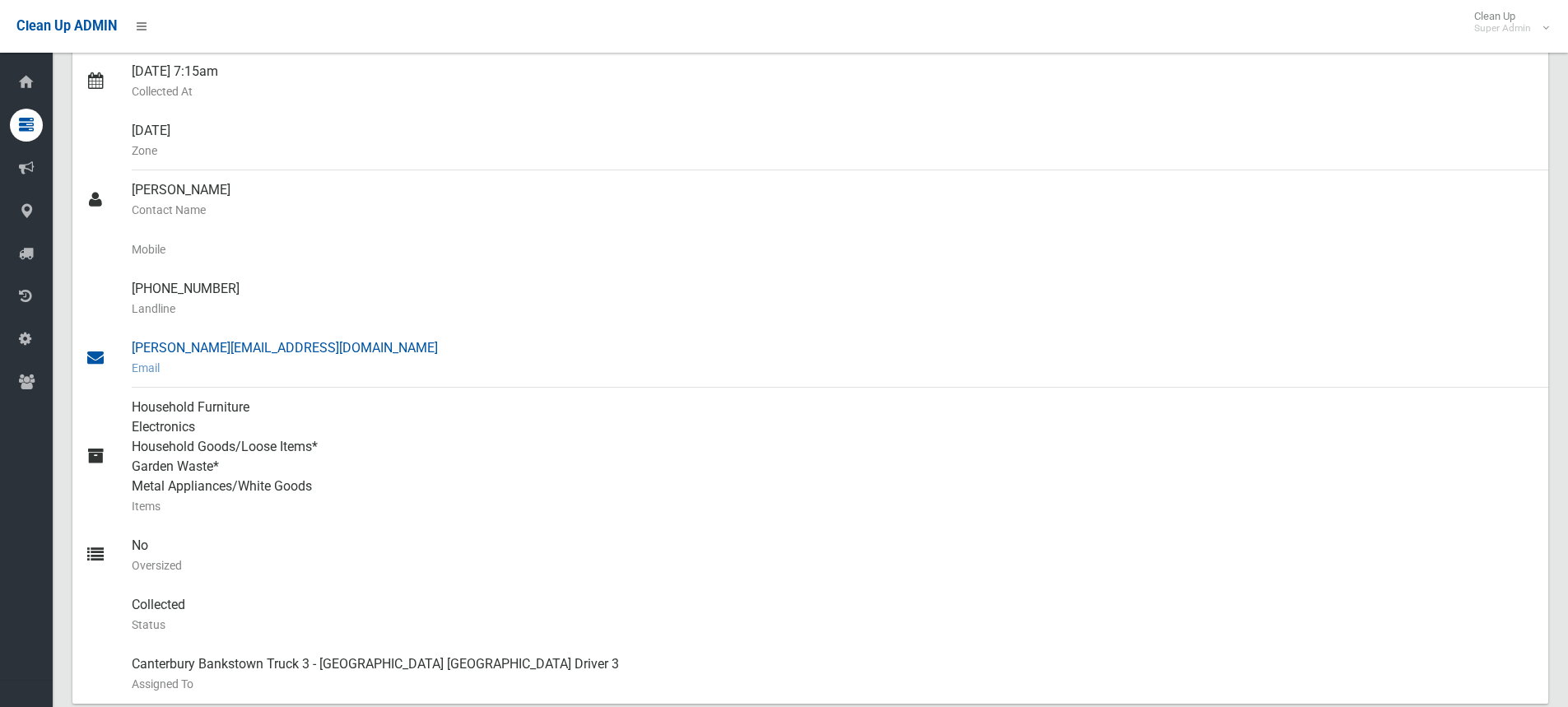
scroll to position [412, 0]
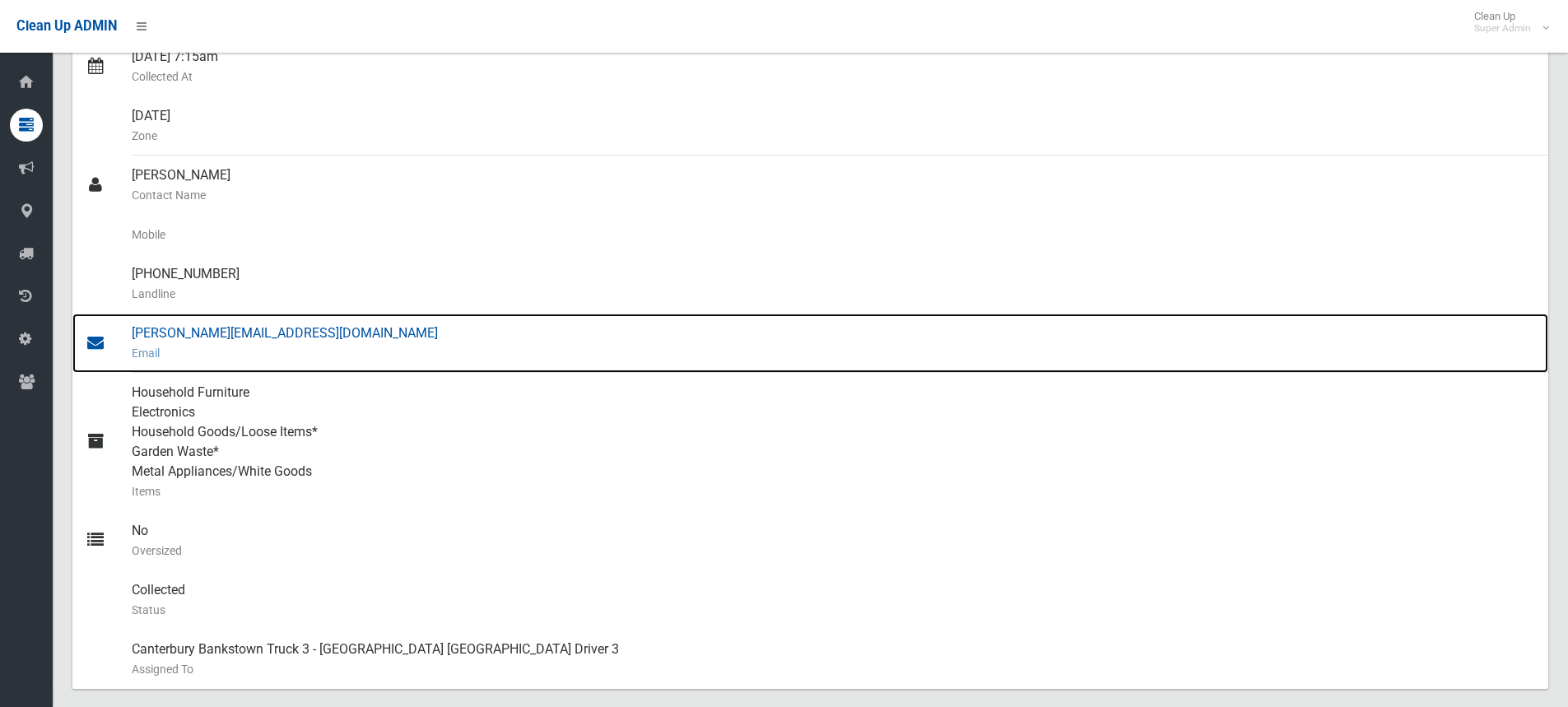
click at [196, 331] on div "[PERSON_NAME][EMAIL_ADDRESS][DOMAIN_NAME] Email" at bounding box center [833, 343] width 1404 height 59
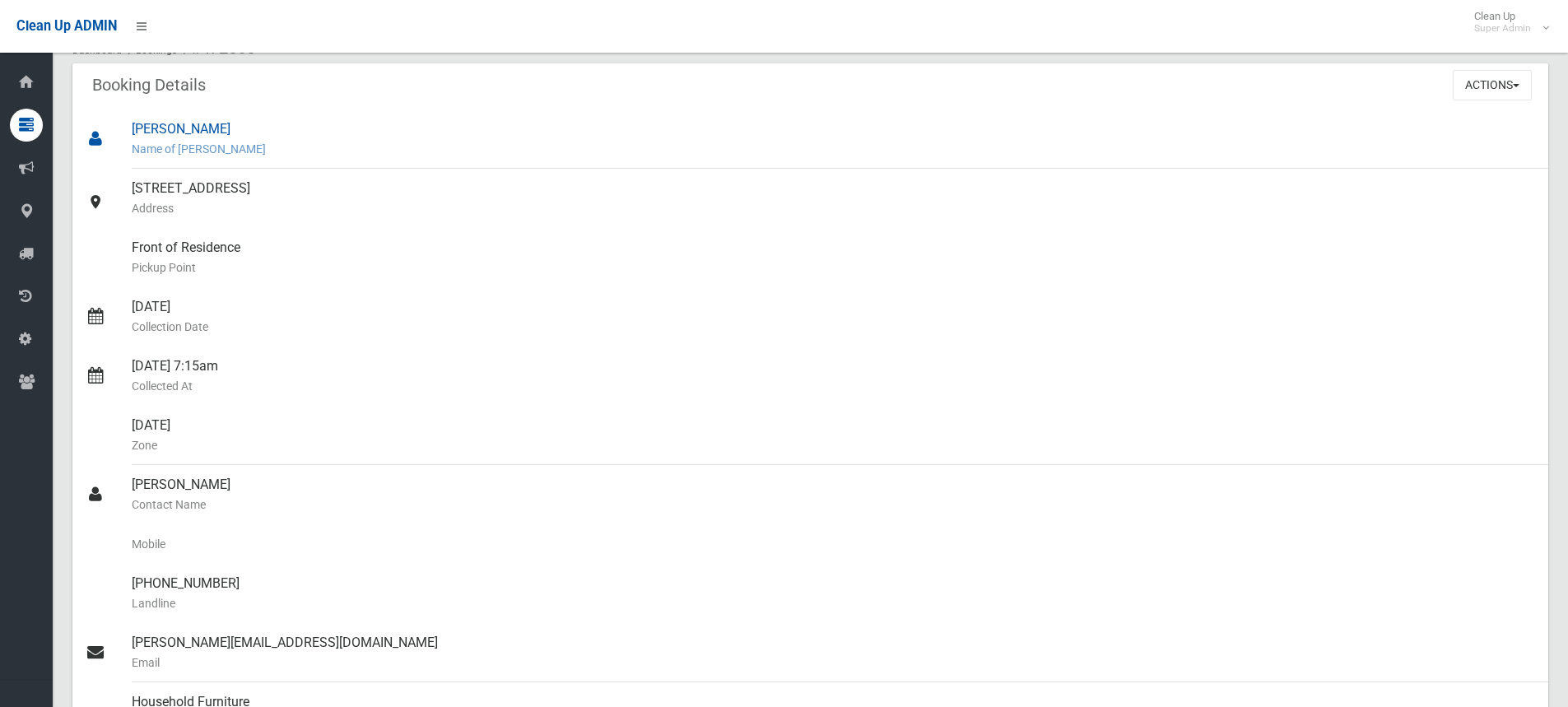
scroll to position [0, 0]
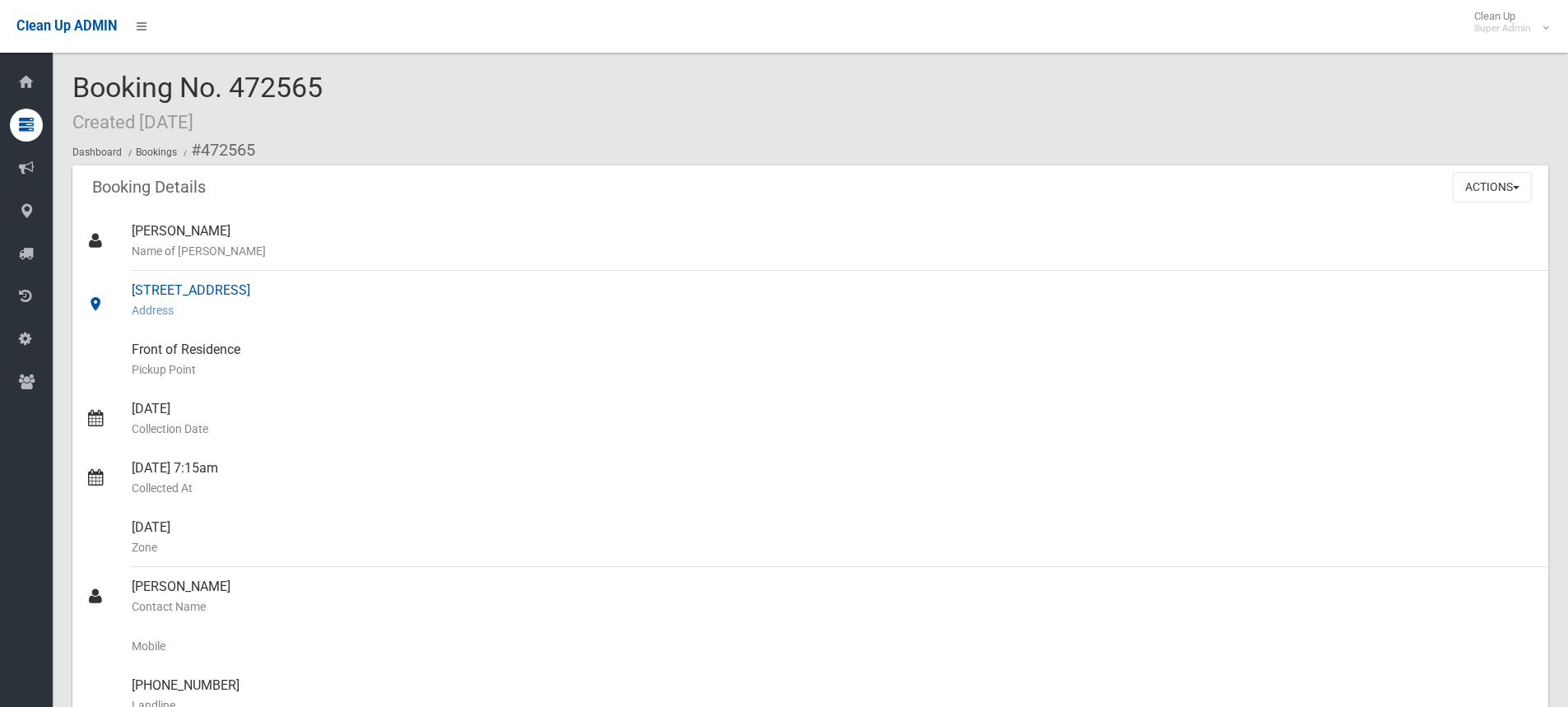
drag, startPoint x: 132, startPoint y: 284, endPoint x: 335, endPoint y: 291, distance: 203.1
click at [335, 291] on div "[STREET_ADDRESS] Address" at bounding box center [833, 300] width 1404 height 59
copy div "[STREET_ADDRESS]"
click at [401, 129] on div "Booking No. 472565 Created [DATE] Dashboard Bookings #472565" at bounding box center [810, 119] width 1475 height 93
